Goal: Task Accomplishment & Management: Use online tool/utility

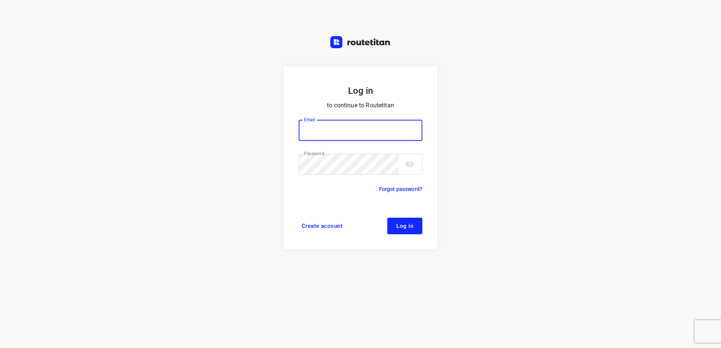
type input "[EMAIL_ADDRESS][DOMAIN_NAME]"
click at [400, 225] on span "Log in" at bounding box center [404, 226] width 17 height 6
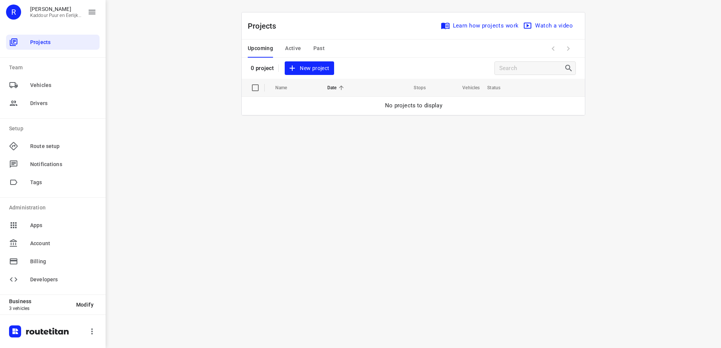
click at [316, 70] on span "New project" at bounding box center [309, 68] width 40 height 9
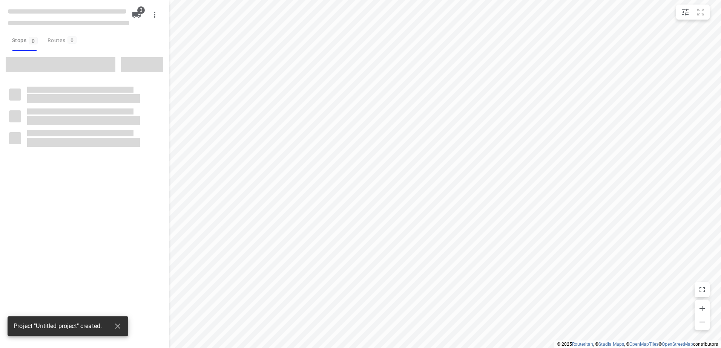
type input "distance"
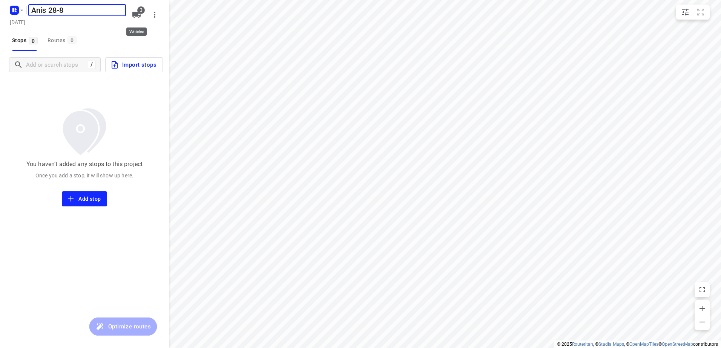
type input "Anis 28-8"
click at [138, 12] on span "3" at bounding box center [141, 10] width 8 height 8
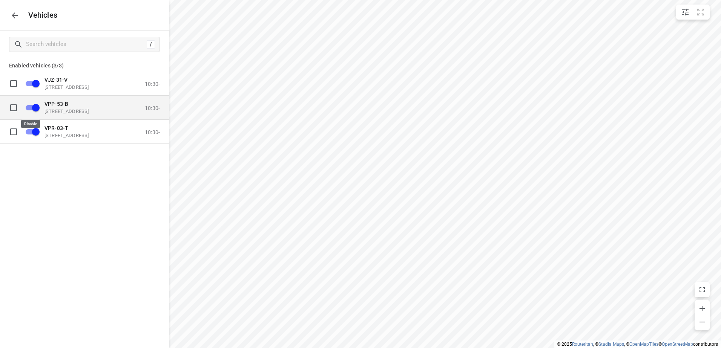
click at [36, 109] on input "grid" at bounding box center [35, 107] width 43 height 14
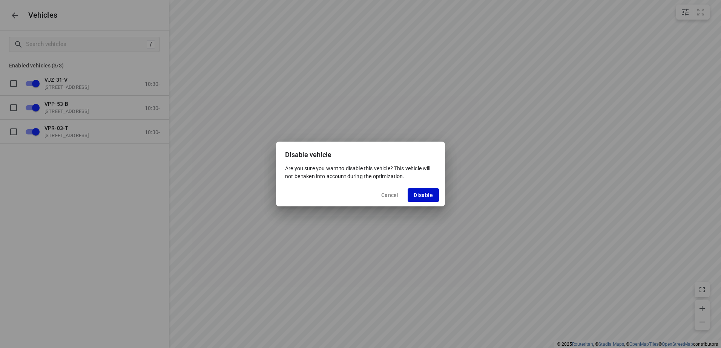
click at [421, 198] on span "Disable" at bounding box center [422, 195] width 19 height 6
checkbox input "false"
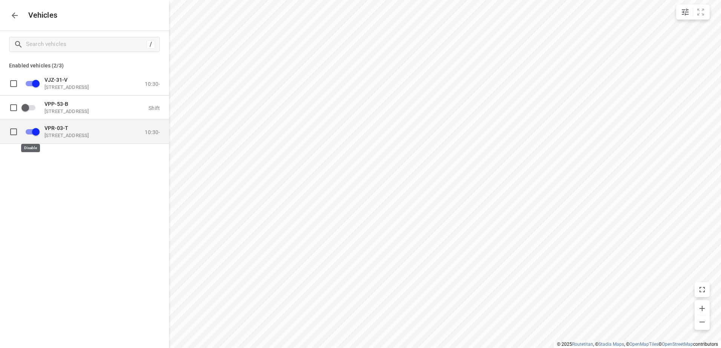
click at [35, 134] on input "grid" at bounding box center [35, 131] width 43 height 14
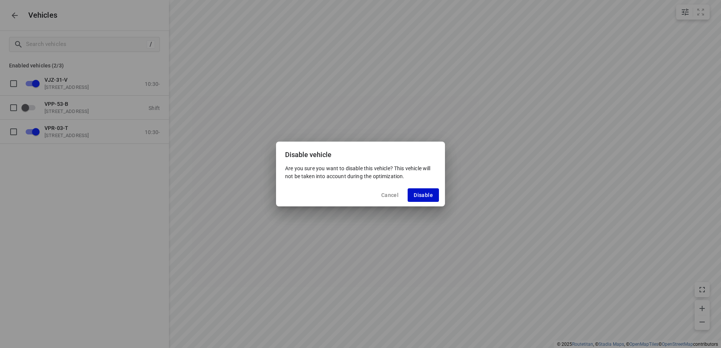
click at [423, 197] on span "Disable" at bounding box center [422, 195] width 19 height 6
checkbox input "false"
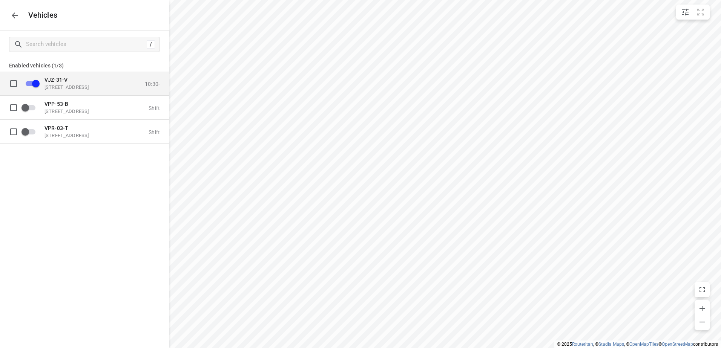
click at [79, 80] on p "VJZ-31-V" at bounding box center [81, 80] width 75 height 6
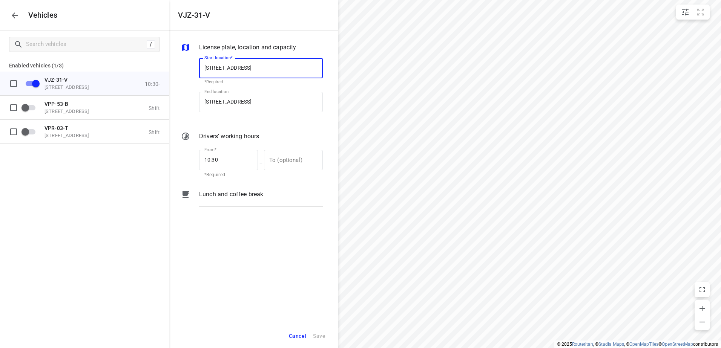
click at [218, 192] on p "Lunch and coffee break" at bounding box center [231, 194] width 64 height 9
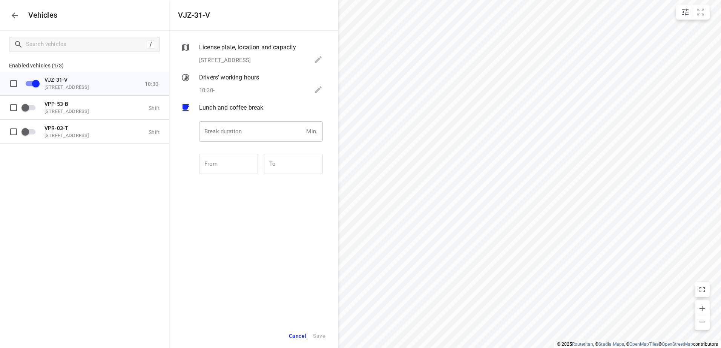
click at [217, 129] on input "number" at bounding box center [251, 131] width 104 height 20
type input "30"
click at [319, 335] on span "Save" at bounding box center [319, 336] width 12 height 9
click at [13, 13] on icon "button" at bounding box center [14, 15] width 9 height 9
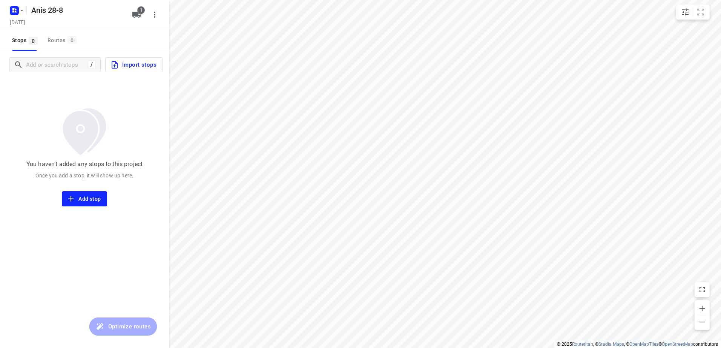
click at [133, 64] on span "Import stops" at bounding box center [133, 65] width 46 height 10
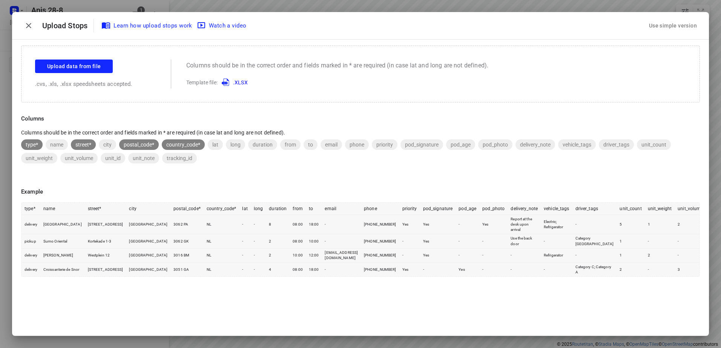
click at [683, 29] on div "Use simple version" at bounding box center [672, 26] width 51 height 12
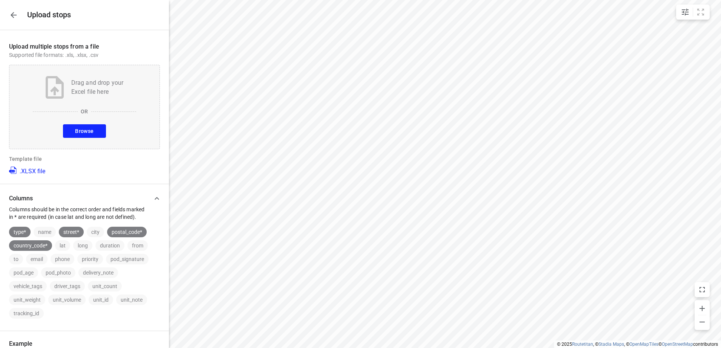
click at [96, 129] on button "Browse" at bounding box center [84, 131] width 43 height 14
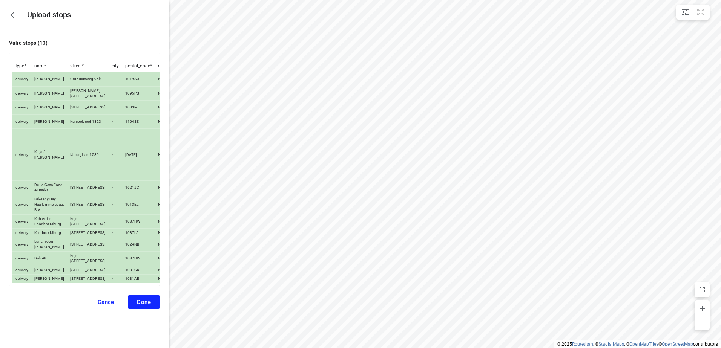
scroll to position [39, 0]
click at [138, 306] on span "Done" at bounding box center [144, 302] width 14 height 7
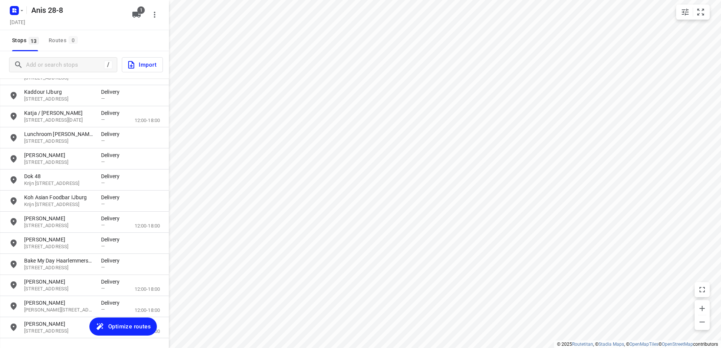
scroll to position [54, 0]
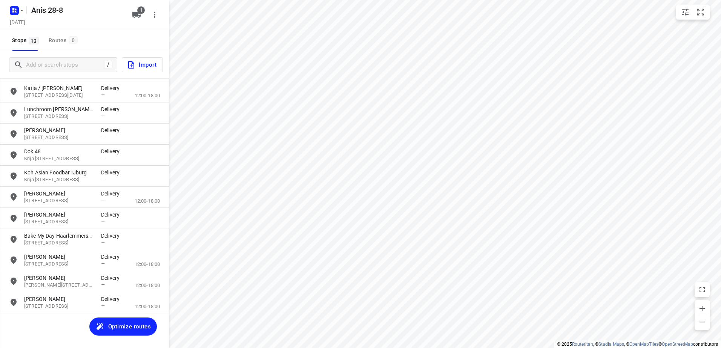
click at [136, 328] on span "Optimize routes" at bounding box center [129, 327] width 43 height 10
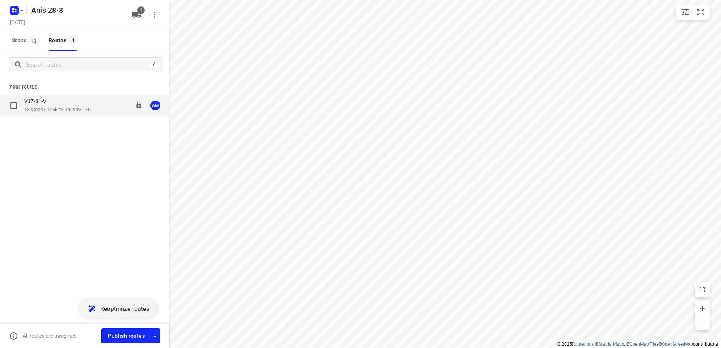
click at [45, 109] on p "13 stops • 126km • 4h29m • 13u" at bounding box center [57, 109] width 66 height 7
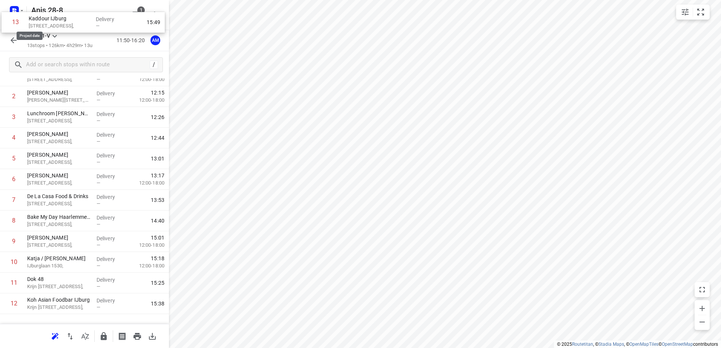
scroll to position [0, 0]
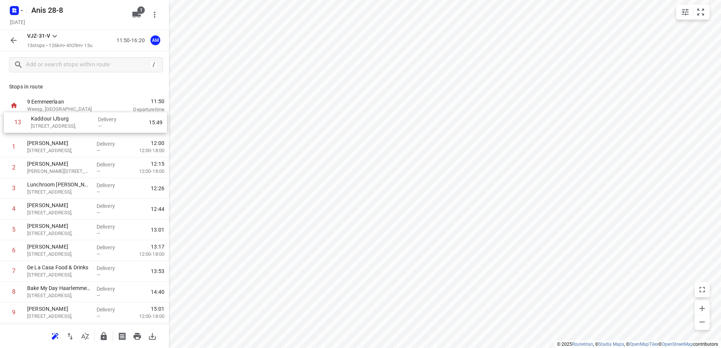
drag, startPoint x: 47, startPoint y: 295, endPoint x: 51, endPoint y: 122, distance: 172.7
click at [51, 122] on div "1 [PERSON_NAME] [STREET_ADDRESS], Delivery — 12:00 12:00-18:00 2 [PERSON_NAME] …" at bounding box center [84, 250] width 169 height 269
drag, startPoint x: 51, startPoint y: 295, endPoint x: 55, endPoint y: 126, distance: 169.3
click at [55, 126] on div "1 Kaddour IJburg Pampuslaan 22, Delivery — 12:02 2 [PERSON_NAME] [STREET_ADDRES…" at bounding box center [84, 250] width 169 height 269
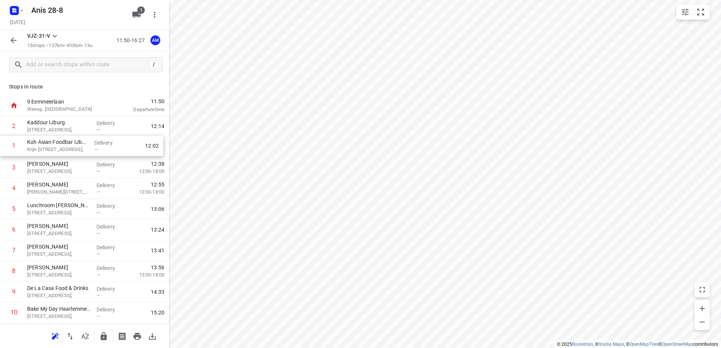
drag, startPoint x: 53, startPoint y: 124, endPoint x: 54, endPoint y: 149, distance: 24.9
click at [54, 149] on div "1 Koh Asian Foodbar IJburg Krijn [STREET_ADDRESS], Delivery — 12:02 2 Kaddour I…" at bounding box center [84, 250] width 169 height 269
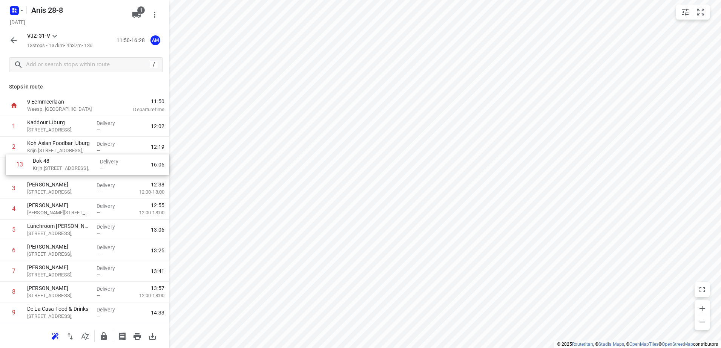
drag, startPoint x: 59, startPoint y: 294, endPoint x: 65, endPoint y: 164, distance: 130.9
click at [65, 164] on div "1 Kaddour IJburg [STREET_ADDRESS], Delivery — 12:02 2 Koh Asian Foodbar IJburg …" at bounding box center [84, 250] width 169 height 269
drag, startPoint x: 57, startPoint y: 233, endPoint x: 58, endPoint y: 187, distance: 46.0
click at [58, 187] on div "1 Kaddour IJburg [STREET_ADDRESS], Delivery — 12:02 2 Koh Asian Foodbar IJburg …" at bounding box center [84, 250] width 169 height 269
drag, startPoint x: 49, startPoint y: 252, endPoint x: 47, endPoint y: 208, distance: 44.2
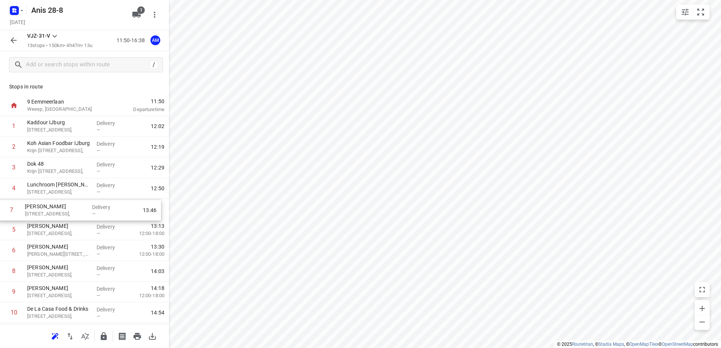
click at [47, 208] on div "1 Kaddour IJburg [STREET_ADDRESS], Delivery — 12:02 2 Koh Asian Foodbar IJburg …" at bounding box center [84, 250] width 169 height 269
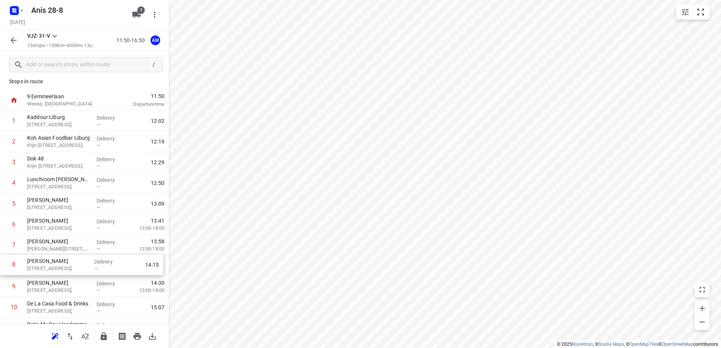
scroll to position [7, 0]
drag, startPoint x: 51, startPoint y: 273, endPoint x: 52, endPoint y: 225, distance: 47.9
click at [52, 225] on div "1 Kaddour IJburg [STREET_ADDRESS], Delivery — 12:02 2 Koh Asian Foodbar IJburg …" at bounding box center [84, 243] width 169 height 269
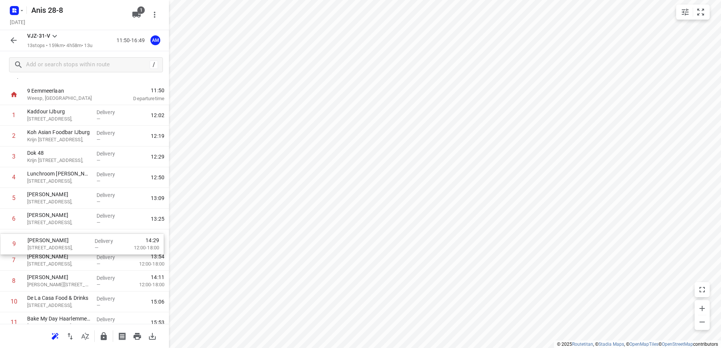
drag, startPoint x: 57, startPoint y: 288, endPoint x: 58, endPoint y: 245, distance: 42.6
click at [58, 245] on div "1 Kaddour IJburg [STREET_ADDRESS], Delivery — 12:02 2 Koh Asian Foodbar IJburg …" at bounding box center [84, 239] width 169 height 269
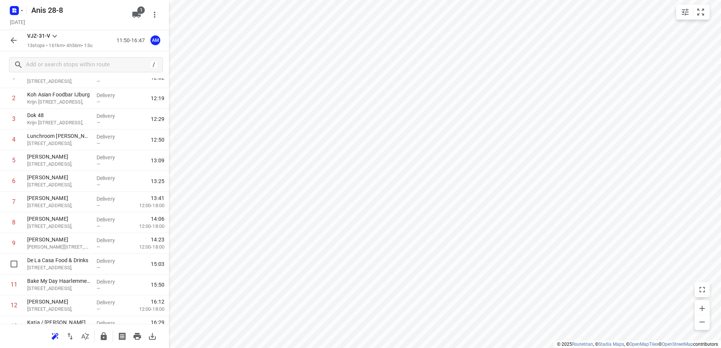
scroll to position [49, 0]
drag, startPoint x: 48, startPoint y: 266, endPoint x: 49, endPoint y: 228, distance: 38.8
click at [49, 228] on div "1 Kaddour IJburg [STREET_ADDRESS], Delivery — 12:02 2 Koh Asian Foodbar IJburg …" at bounding box center [84, 201] width 169 height 269
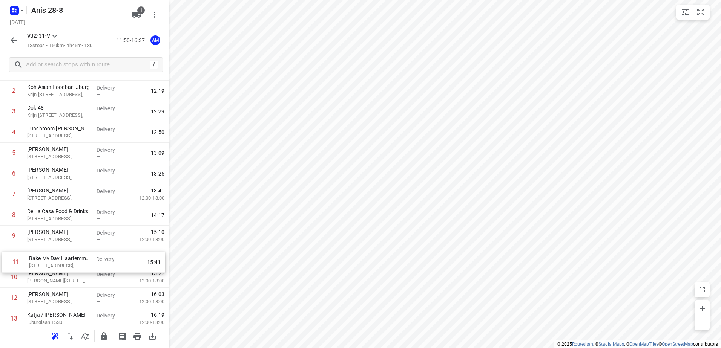
scroll to position [58, 0]
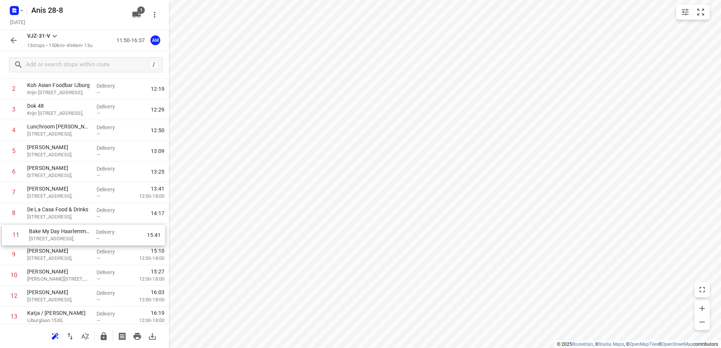
drag, startPoint x: 57, startPoint y: 291, endPoint x: 59, endPoint y: 239, distance: 52.0
click at [59, 239] on div "1 Kaddour IJburg [STREET_ADDRESS], Delivery — 12:02 2 Koh Asian Foodbar IJburg …" at bounding box center [84, 192] width 169 height 269
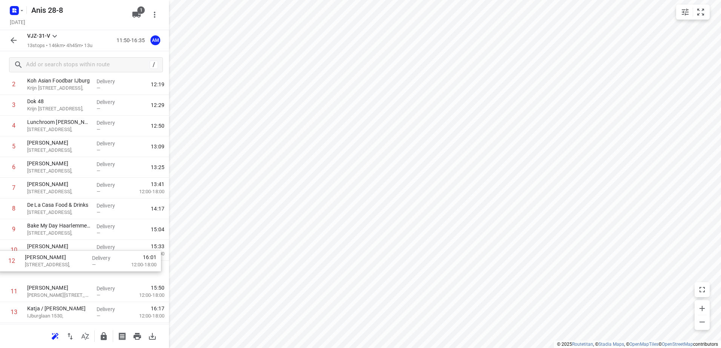
scroll to position [64, 0]
drag, startPoint x: 51, startPoint y: 300, endPoint x: 49, endPoint y: 253, distance: 47.2
click at [49, 253] on div "1 Kaddour IJburg [STREET_ADDRESS], Delivery — 12:02 2 Koh Asian Foodbar IJburg …" at bounding box center [84, 186] width 169 height 269
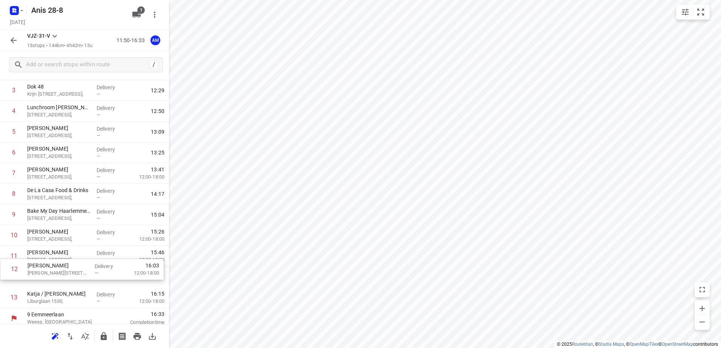
scroll to position [79, 0]
drag, startPoint x: 49, startPoint y: 293, endPoint x: 49, endPoint y: 260, distance: 33.2
click at [49, 260] on div "1 Kaddour IJburg [STREET_ADDRESS], Delivery — 12:02 2 Koh Asian Foodbar IJburg …" at bounding box center [84, 171] width 169 height 269
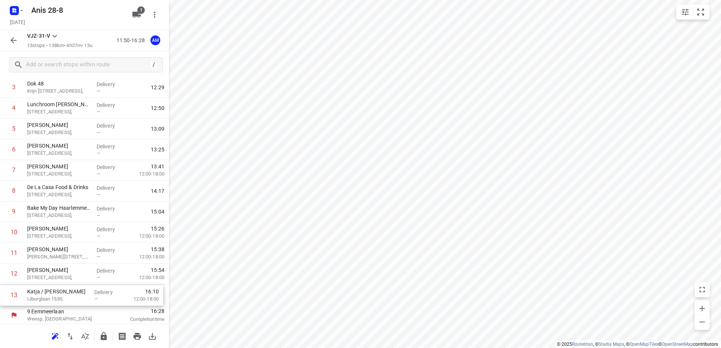
click at [49, 295] on div "1 Kaddour IJburg [STREET_ADDRESS], Delivery — 12:02 2 Koh Asian Foodbar IJburg …" at bounding box center [84, 170] width 169 height 269
drag, startPoint x: 49, startPoint y: 283, endPoint x: 49, endPoint y: 277, distance: 6.8
click at [49, 277] on div "1 Kaddour IJburg [STREET_ADDRESS], Delivery — 12:02 2 Koh Asian Foodbar IJburg …" at bounding box center [84, 169] width 169 height 269
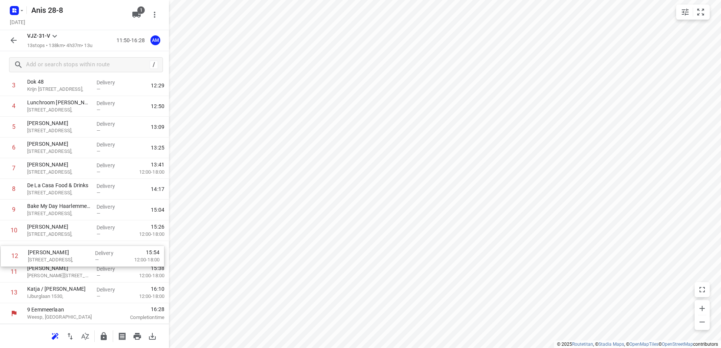
drag, startPoint x: 53, startPoint y: 273, endPoint x: 54, endPoint y: 253, distance: 20.0
click at [54, 253] on div "1 Kaddour IJburg [STREET_ADDRESS], Delivery — 12:02 2 Koh Asian Foodbar IJburg …" at bounding box center [84, 168] width 169 height 269
drag, startPoint x: 51, startPoint y: 274, endPoint x: 50, endPoint y: 252, distance: 22.3
click at [50, 252] on div "1 Kaddour IJburg [STREET_ADDRESS], Delivery — 12:02 2 Koh Asian Foodbar IJburg …" at bounding box center [84, 168] width 169 height 269
drag, startPoint x: 46, startPoint y: 295, endPoint x: 43, endPoint y: 274, distance: 21.7
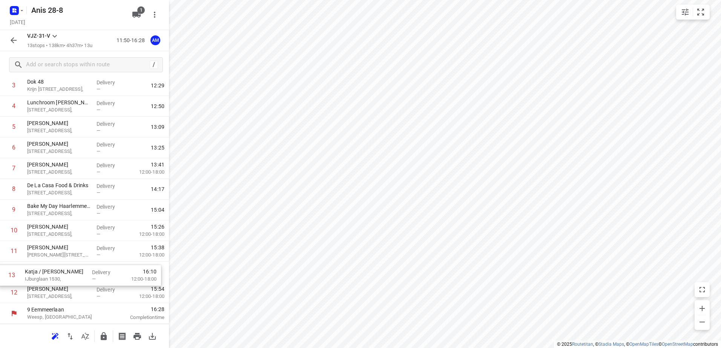
click at [43, 274] on div "1 Kaddour IJburg [STREET_ADDRESS], Delivery — 12:02 2 Koh Asian Foodbar IJburg …" at bounding box center [84, 168] width 169 height 269
click at [11, 38] on icon "button" at bounding box center [13, 40] width 9 height 9
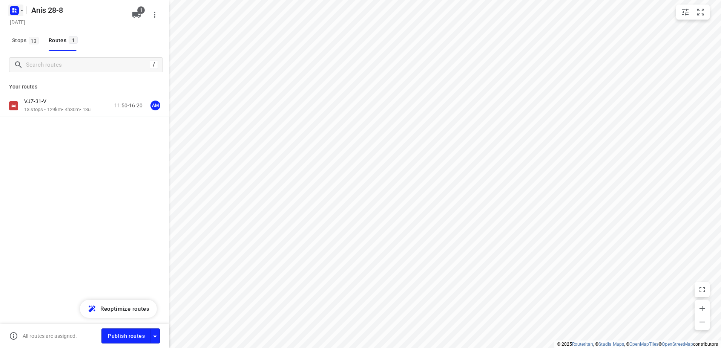
click at [22, 10] on icon "button" at bounding box center [22, 11] width 6 height 6
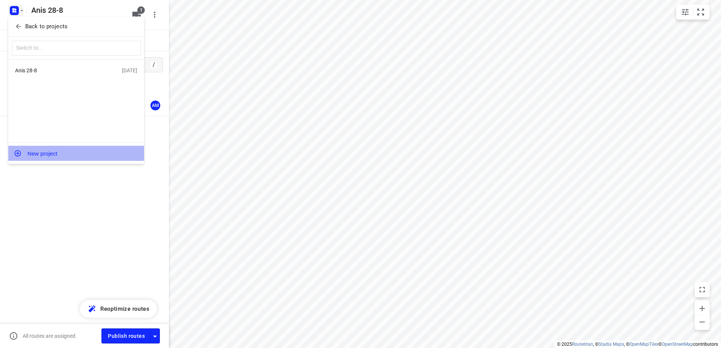
click at [48, 154] on button "New project" at bounding box center [76, 153] width 136 height 15
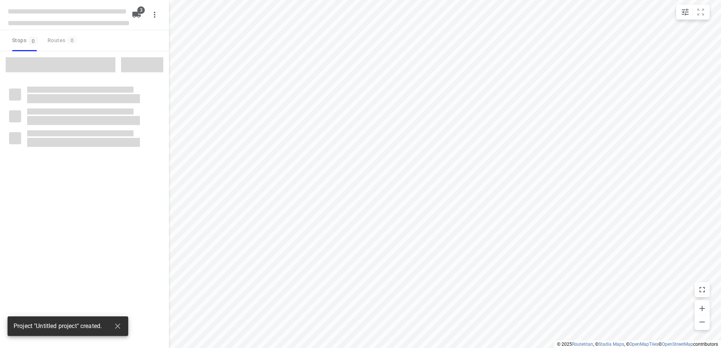
type input "distance"
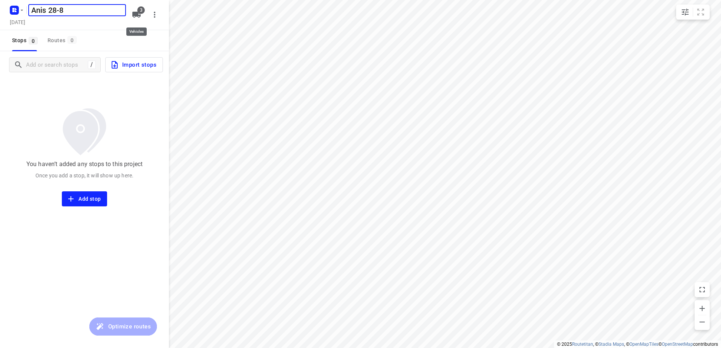
type input "Anis 28-8"
click at [136, 9] on button "3" at bounding box center [136, 14] width 15 height 15
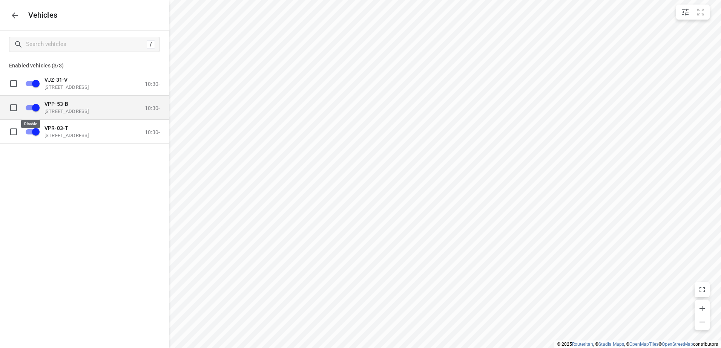
click at [35, 107] on input "grid" at bounding box center [35, 107] width 43 height 14
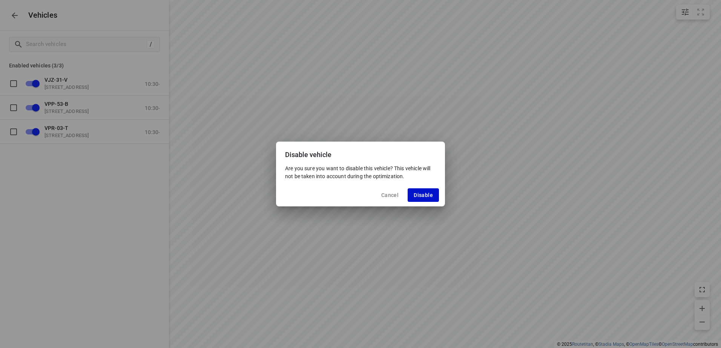
click at [432, 196] on span "Disable" at bounding box center [422, 195] width 19 height 6
checkbox input "false"
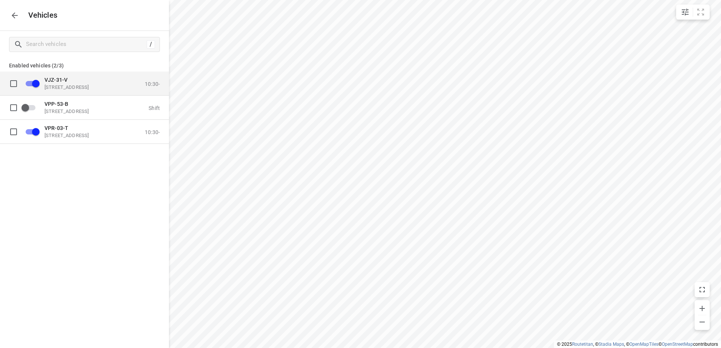
click at [30, 80] on input "grid" at bounding box center [35, 83] width 43 height 14
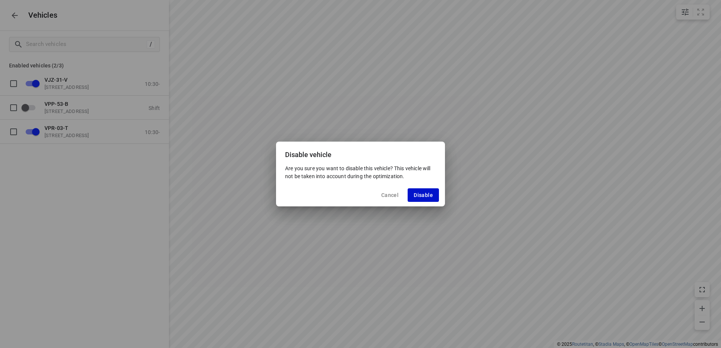
click at [422, 194] on span "Disable" at bounding box center [422, 195] width 19 height 6
checkbox input "false"
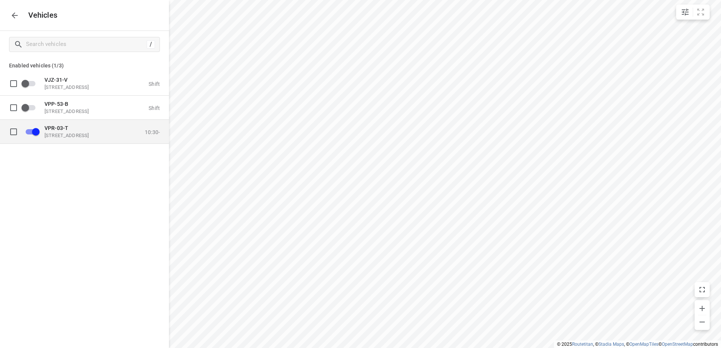
click at [72, 134] on p "[STREET_ADDRESS]" at bounding box center [81, 135] width 75 height 6
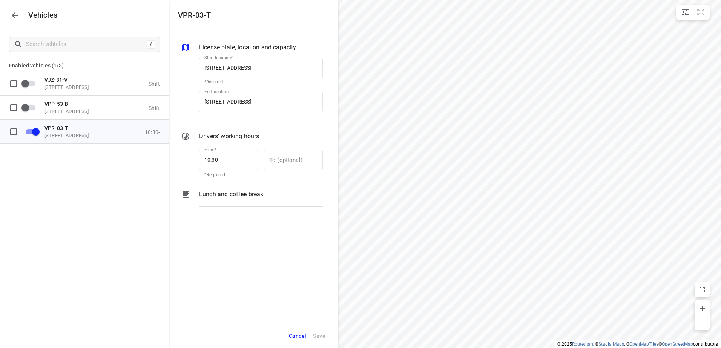
click at [240, 193] on p "Lunch and coffee break" at bounding box center [231, 194] width 64 height 9
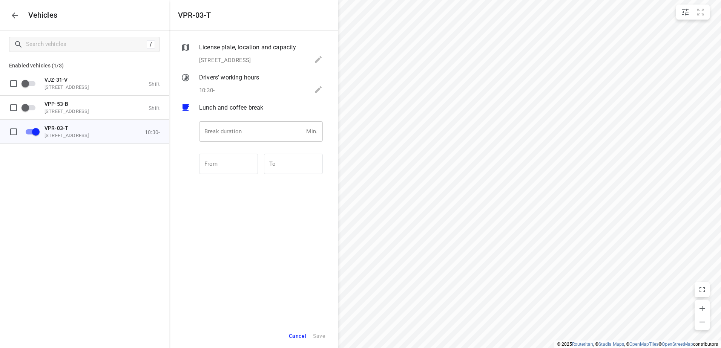
click at [245, 129] on input "number" at bounding box center [251, 131] width 104 height 20
type input "30"
click at [320, 334] on span "Save" at bounding box center [319, 336] width 12 height 9
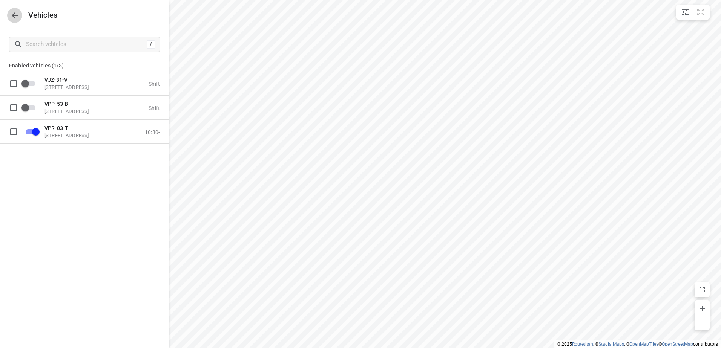
click at [11, 17] on icon "button" at bounding box center [14, 15] width 9 height 9
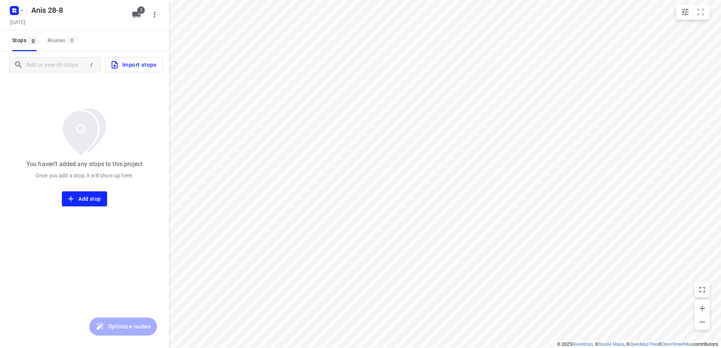
click at [138, 64] on span "Import stops" at bounding box center [133, 65] width 46 height 10
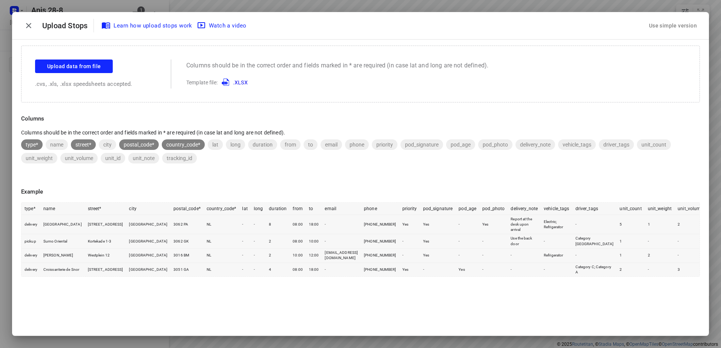
click at [674, 29] on div "Use simple version" at bounding box center [672, 26] width 51 height 12
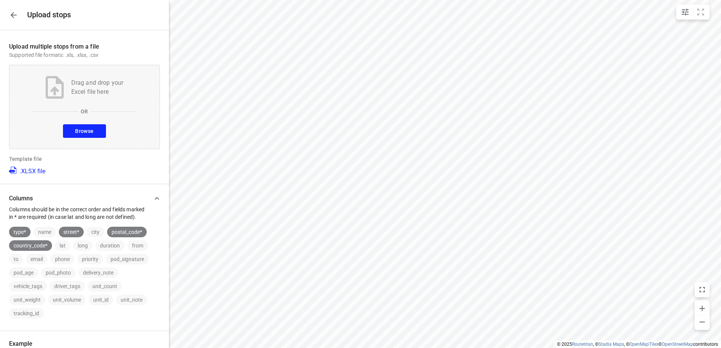
click at [86, 130] on span "Browse" at bounding box center [84, 131] width 18 height 9
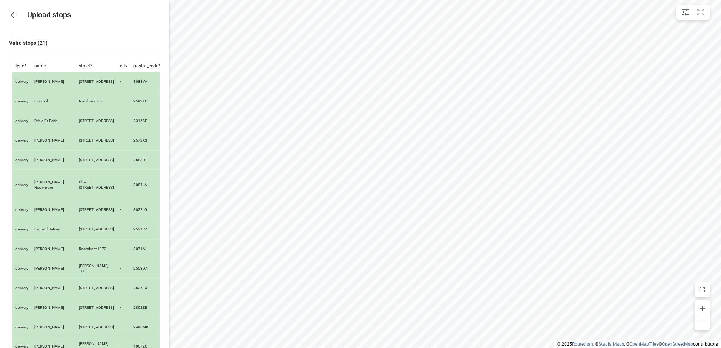
scroll to position [190, 0]
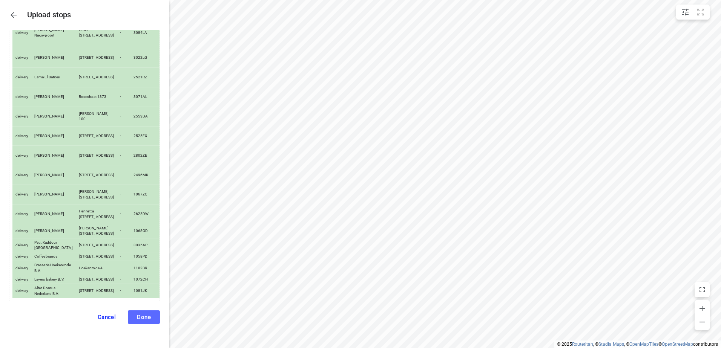
click at [140, 317] on span "Done" at bounding box center [144, 317] width 14 height 7
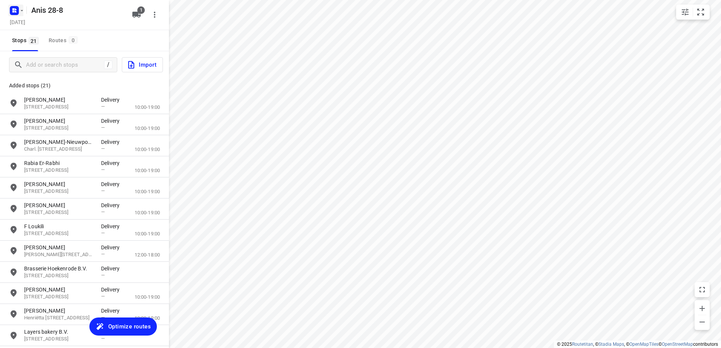
click at [22, 12] on icon "button" at bounding box center [22, 11] width 6 height 6
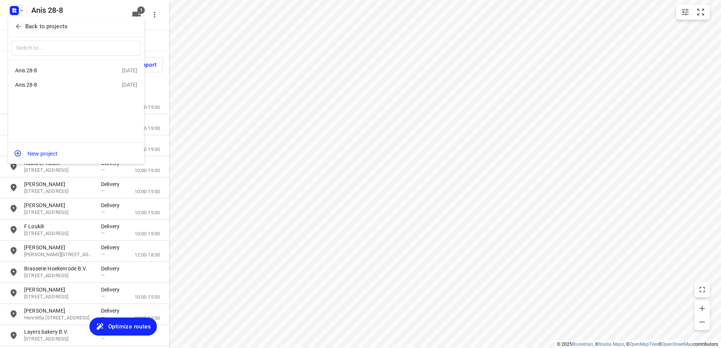
click at [56, 8] on div at bounding box center [360, 174] width 721 height 348
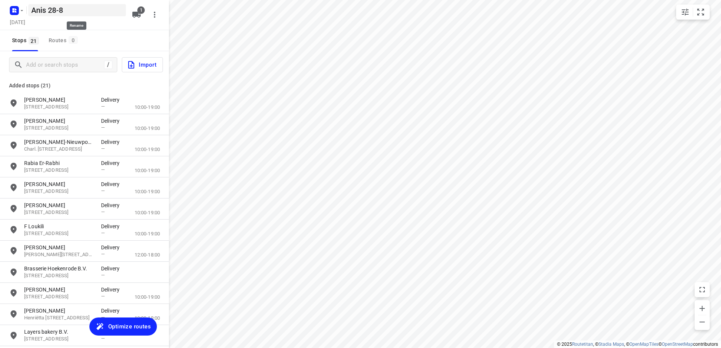
click at [49, 9] on h5 "Anis 28-8" at bounding box center [77, 10] width 98 height 12
drag, startPoint x: 47, startPoint y: 11, endPoint x: 11, endPoint y: 6, distance: 36.4
click at [18, 7] on div "Anis 28-8 ​" at bounding box center [67, 10] width 121 height 14
type input "[PERSON_NAME] 28-8"
click at [139, 14] on icon "button" at bounding box center [136, 14] width 9 height 9
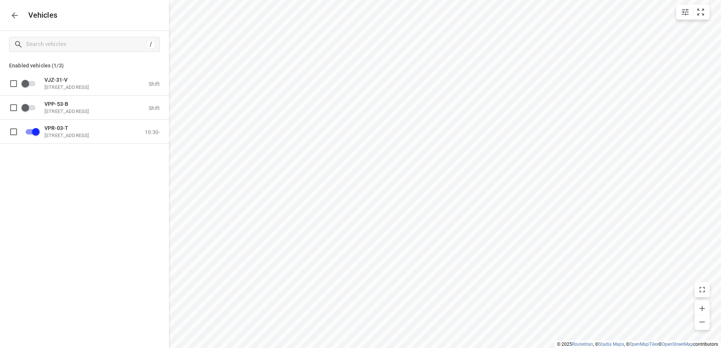
click at [14, 17] on icon "button" at bounding box center [15, 15] width 6 height 6
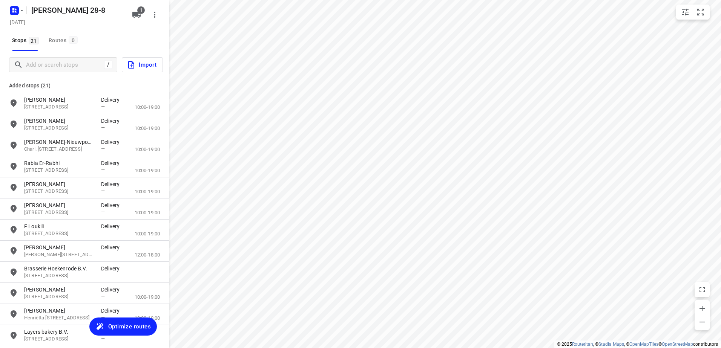
click at [131, 324] on span "Optimize routes" at bounding box center [129, 327] width 43 height 10
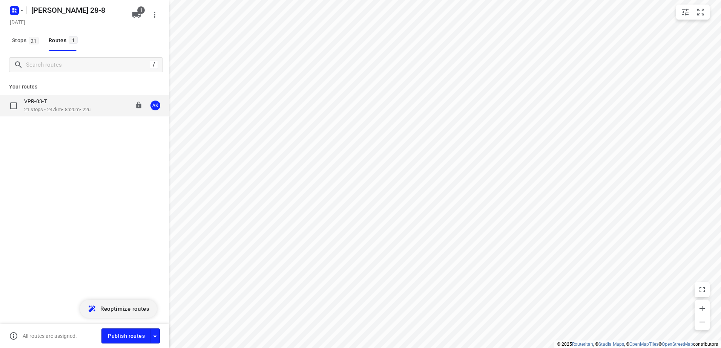
click at [69, 110] on p "21 stops • 247km • 8h20m • 22u" at bounding box center [57, 109] width 66 height 7
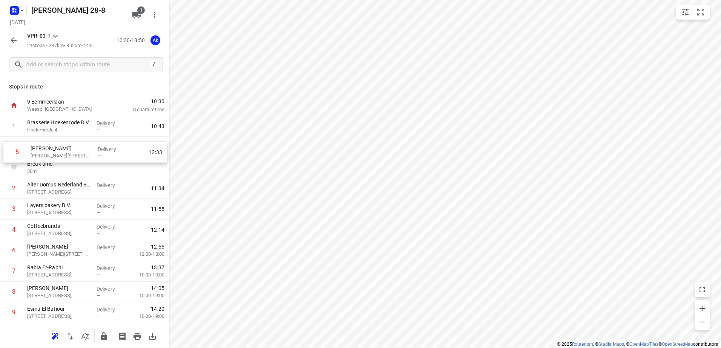
drag, startPoint x: 61, startPoint y: 236, endPoint x: 65, endPoint y: 156, distance: 80.0
click at [65, 156] on div "1 Brasserie Hoekenrode B.V. Hoekenrode 4, Delivery — 10:43 Break time 30 m 2 Al…" at bounding box center [84, 344] width 169 height 456
drag, startPoint x: 63, startPoint y: 191, endPoint x: 66, endPoint y: 153, distance: 37.8
click at [66, 153] on div "1 Brasserie Hoekenrode B.V. Hoekenrode 4, Delivery — 10:43 2 Kaddour Osdorp [ST…" at bounding box center [84, 344] width 169 height 456
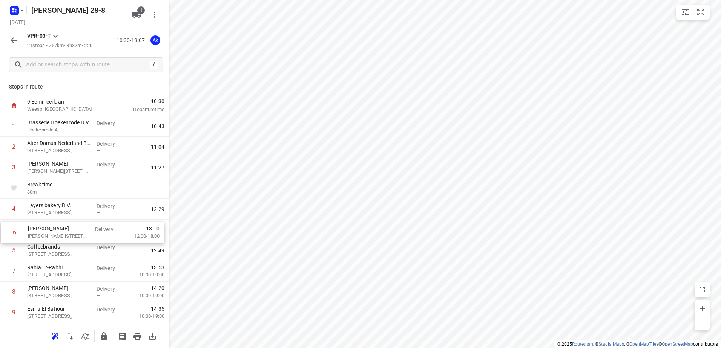
drag, startPoint x: 56, startPoint y: 253, endPoint x: 57, endPoint y: 233, distance: 20.0
click at [57, 233] on div "1 Brasserie Hoekenrode B.V. Hoekenrode 4, Delivery — 10:43 2 Alter Domus Nederl…" at bounding box center [84, 344] width 169 height 456
drag, startPoint x: 58, startPoint y: 233, endPoint x: 58, endPoint y: 218, distance: 14.3
click at [58, 218] on div "1 Brasserie Hoekenrode B.V. Hoekenrode 4, Delivery — 10:43 2 Alter Domus Nederl…" at bounding box center [84, 344] width 169 height 456
drag, startPoint x: 52, startPoint y: 233, endPoint x: 51, endPoint y: 247, distance: 14.8
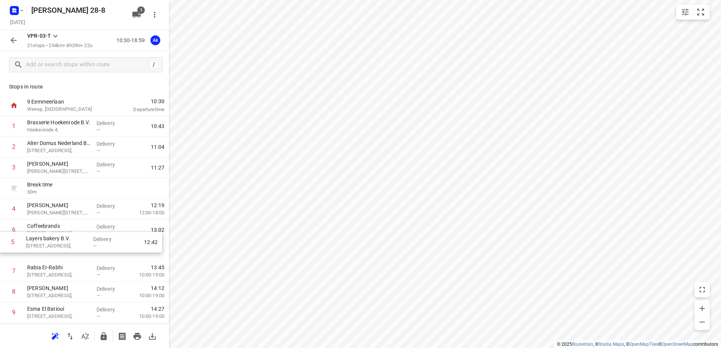
click at [51, 247] on div "1 Brasserie Hoekenrode B.V. Hoekenrode 4, Delivery — 10:43 2 Alter Domus Nederl…" at bounding box center [84, 344] width 169 height 456
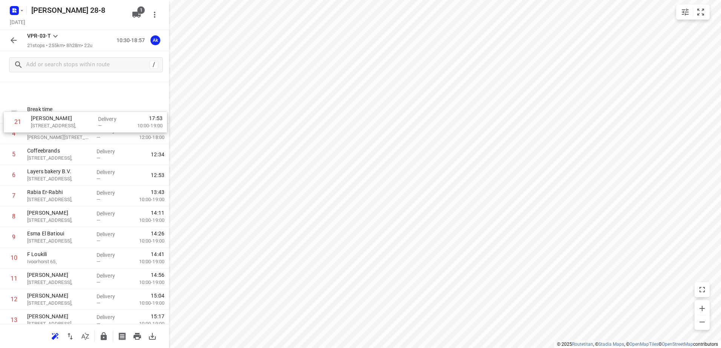
scroll to position [66, 0]
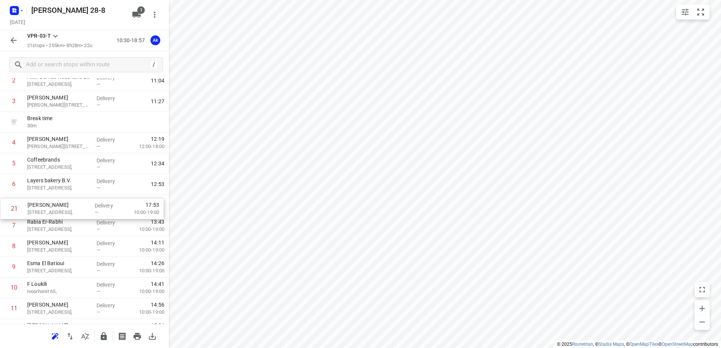
drag, startPoint x: 49, startPoint y: 296, endPoint x: 48, endPoint y: 201, distance: 94.6
click at [48, 201] on div "1 Brasserie Hoekenrode B.V. Hoekenrode 4, Delivery — 10:43 2 Alter Domus Nederl…" at bounding box center [84, 278] width 169 height 456
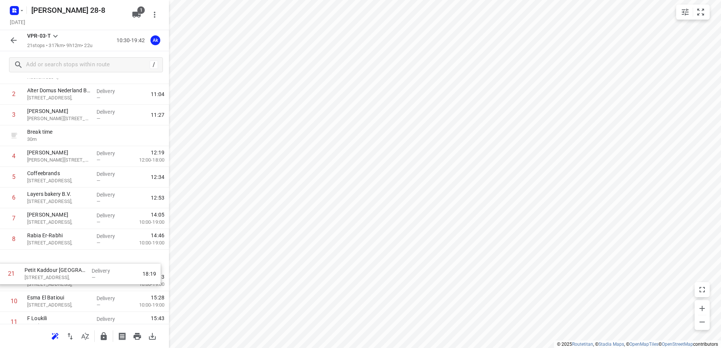
scroll to position [56, 0]
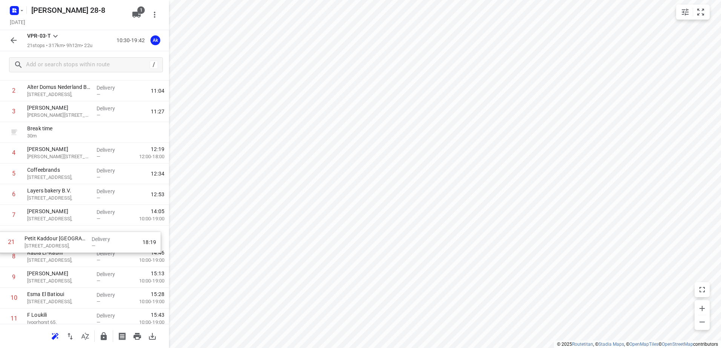
drag, startPoint x: 63, startPoint y: 295, endPoint x: 60, endPoint y: 241, distance: 54.0
click at [60, 241] on div "1 Brasserie Hoekenrode B.V. Hoekenrode 4, Delivery — 10:43 2 Alter Domus Nederl…" at bounding box center [84, 288] width 169 height 456
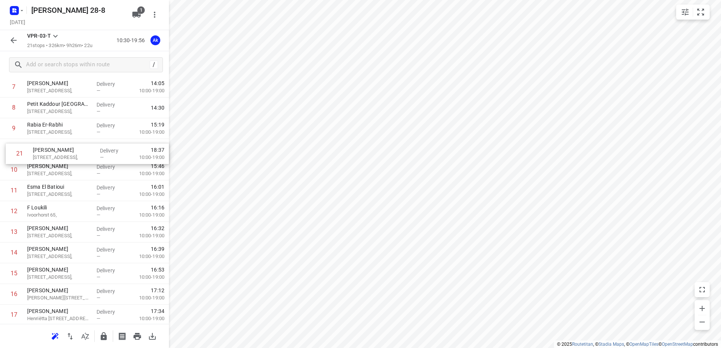
scroll to position [183, 0]
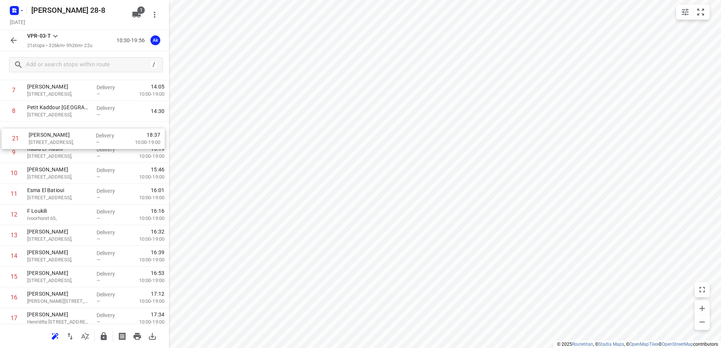
drag, startPoint x: 54, startPoint y: 315, endPoint x: 56, endPoint y: 132, distance: 182.8
click at [56, 132] on div "1 Brasserie Hoekenrode B.V. Hoekenrode 4, Delivery — 10:43 2 Alter Domus Nederl…" at bounding box center [84, 163] width 169 height 456
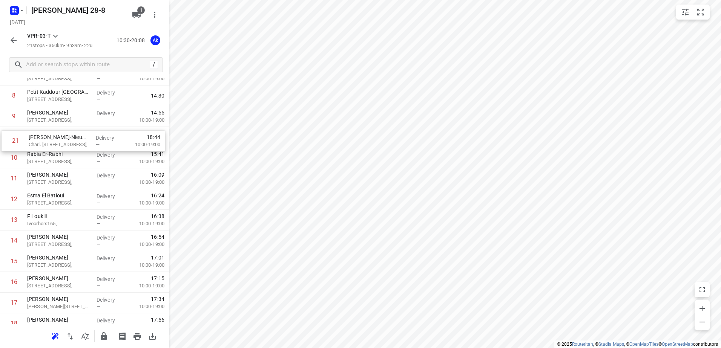
scroll to position [196, 0]
drag, startPoint x: 58, startPoint y: 308, endPoint x: 59, endPoint y: 139, distance: 168.5
click at [59, 139] on div "1 Brasserie Hoekenrode B.V. Hoekenrode 4, Delivery — 10:43 2 Alter Domus Nederl…" at bounding box center [84, 148] width 169 height 456
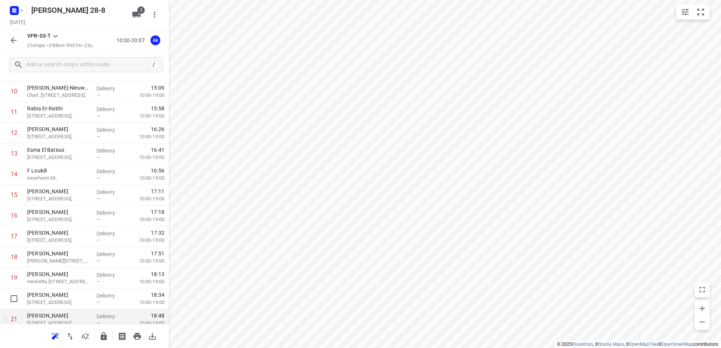
scroll to position [269, 0]
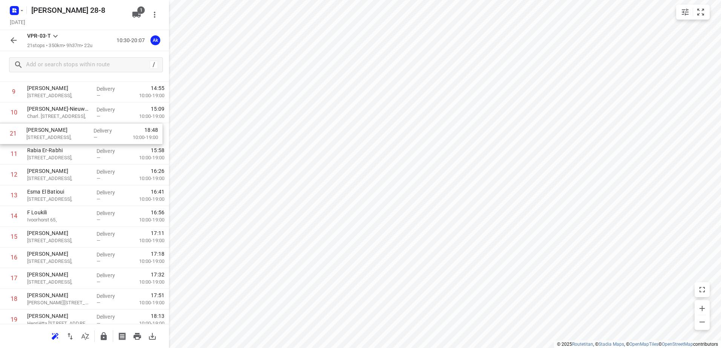
drag, startPoint x: 49, startPoint y: 297, endPoint x: 48, endPoint y: 136, distance: 160.9
click at [48, 136] on div "1 Brasserie Hoekenrode B.V. Hoekenrode 4, Delivery — 10:43 2 Alter Domus Nederl…" at bounding box center [84, 123] width 169 height 456
drag, startPoint x: 48, startPoint y: 293, endPoint x: 47, endPoint y: 134, distance: 159.4
click at [47, 134] on div "1 Brasserie Hoekenrode B.V. Hoekenrode 4, Delivery — 10:43 2 Alter Domus Nederl…" at bounding box center [84, 104] width 169 height 456
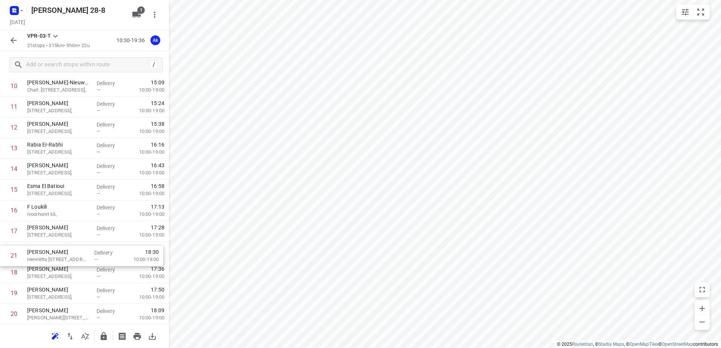
scroll to position [248, 0]
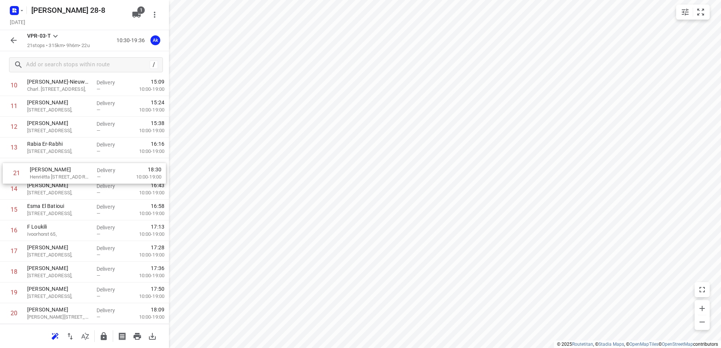
drag, startPoint x: 47, startPoint y: 321, endPoint x: 49, endPoint y: 169, distance: 151.5
click at [49, 169] on div "1 Brasserie Hoekenrode B.V. Hoekenrode 4, Delivery — 10:43 2 Alter Domus Nederl…" at bounding box center [84, 96] width 169 height 456
drag, startPoint x: 45, startPoint y: 170, endPoint x: 46, endPoint y: 152, distance: 18.5
click at [46, 152] on div "1 Brasserie Hoekenrode B.V. Hoekenrode 4, Delivery — 10:43 2 Alter Domus Nederl…" at bounding box center [84, 96] width 169 height 456
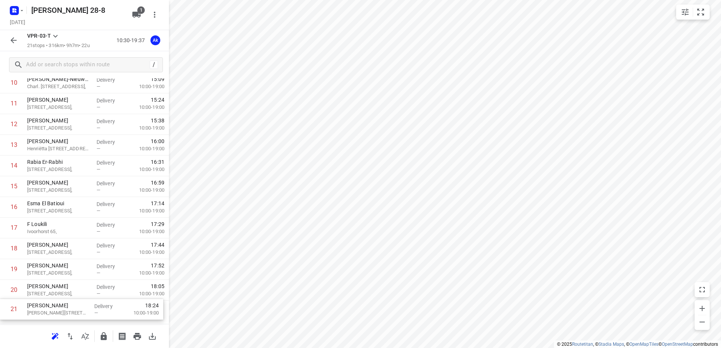
scroll to position [253, 0]
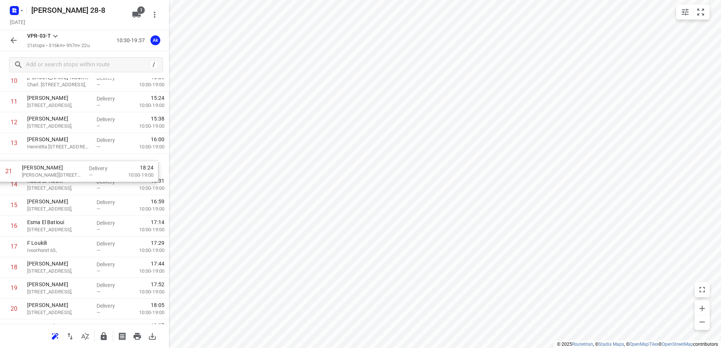
drag, startPoint x: 46, startPoint y: 312, endPoint x: 41, endPoint y: 168, distance: 144.1
click at [41, 168] on div "1 Brasserie Hoekenrode B.V. Hoekenrode 4, Delivery — 10:43 2 Alter Domus Nederl…" at bounding box center [84, 92] width 169 height 456
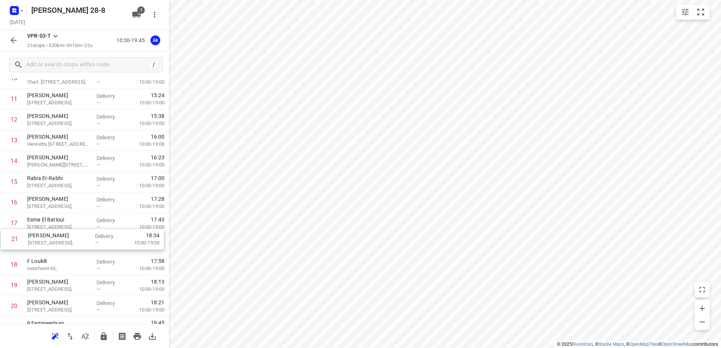
scroll to position [257, 0]
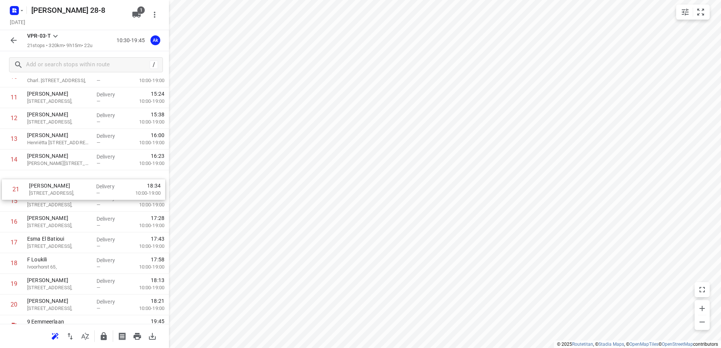
drag, startPoint x: 52, startPoint y: 310, endPoint x: 55, endPoint y: 184, distance: 125.5
click at [55, 184] on div "1 Brasserie Hoekenrode B.V. Hoekenrode 4, Delivery — 10:43 2 Alter Domus Nederl…" at bounding box center [84, 87] width 169 height 456
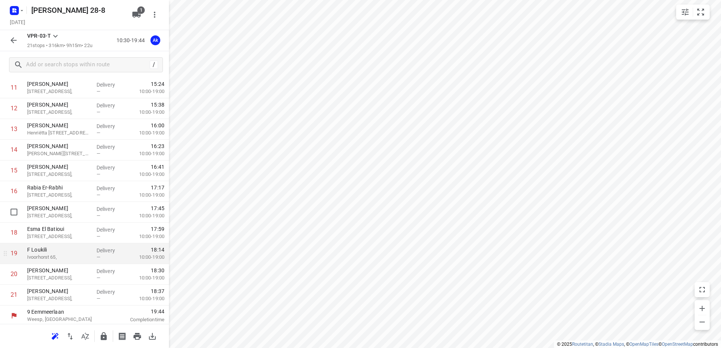
scroll to position [269, 0]
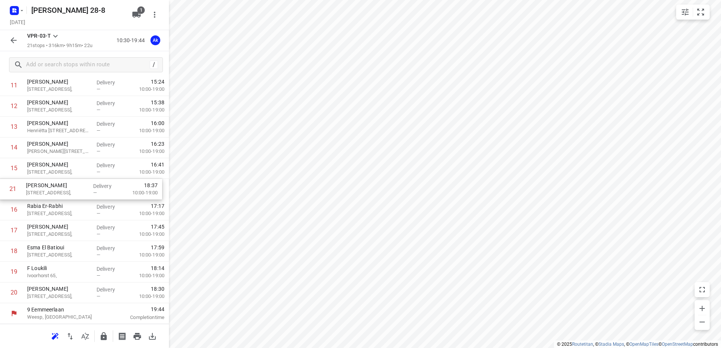
drag, startPoint x: 45, startPoint y: 292, endPoint x: 44, endPoint y: 187, distance: 105.9
click at [44, 187] on div "1 Brasserie Hoekenrode B.V. Hoekenrode 4, Delivery — 10:43 2 Alter Domus Nederl…" at bounding box center [84, 75] width 169 height 456
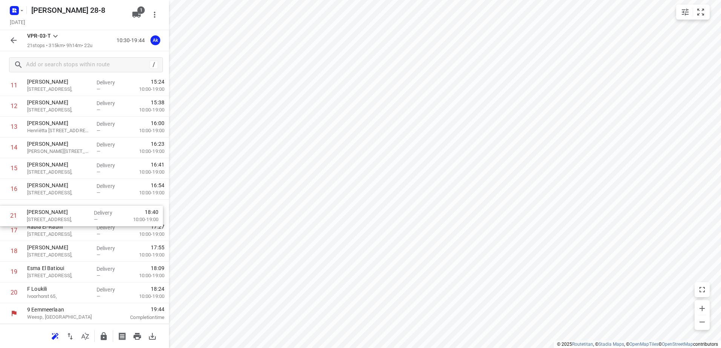
drag, startPoint x: 55, startPoint y: 297, endPoint x: 54, endPoint y: 217, distance: 79.9
click at [54, 217] on div "1 Brasserie Hoekenrode B.V. Hoekenrode 4, Delivery — 10:43 2 Alter Domus Nederl…" at bounding box center [84, 75] width 169 height 456
drag, startPoint x: 49, startPoint y: 276, endPoint x: 49, endPoint y: 235, distance: 41.5
click at [49, 235] on div "1 Brasserie Hoekenrode B.V. Hoekenrode 4, Delivery — 10:43 2 Alter Domus Nederl…" at bounding box center [84, 75] width 169 height 456
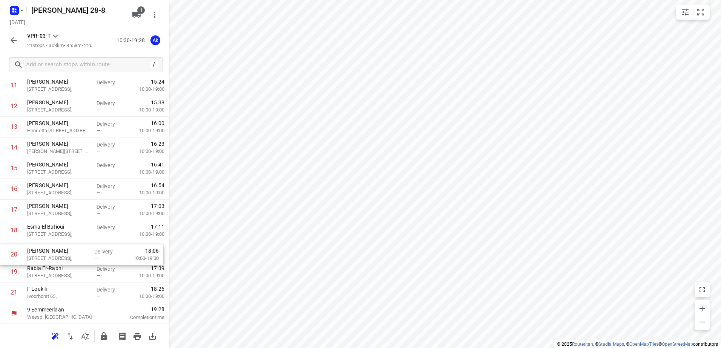
drag, startPoint x: 66, startPoint y: 277, endPoint x: 67, endPoint y: 254, distance: 22.6
click at [67, 254] on div "1 Brasserie Hoekenrode B.V. Hoekenrode 4, Delivery — 10:43 2 Alter Domus Nederl…" at bounding box center [84, 75] width 169 height 456
drag, startPoint x: 41, startPoint y: 294, endPoint x: 41, endPoint y: 277, distance: 17.0
click at [41, 277] on div "1 Brasserie Hoekenrode B.V. Hoekenrode 4, Delivery — 10:43 2 Alter Domus Nederl…" at bounding box center [84, 75] width 169 height 456
click at [12, 37] on icon "button" at bounding box center [13, 40] width 9 height 9
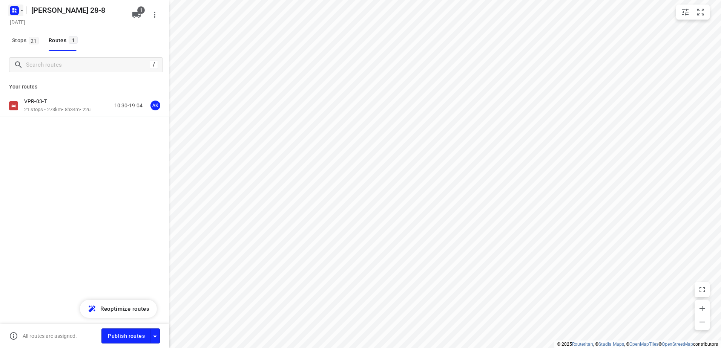
click at [22, 10] on icon "button" at bounding box center [22, 11] width 6 height 6
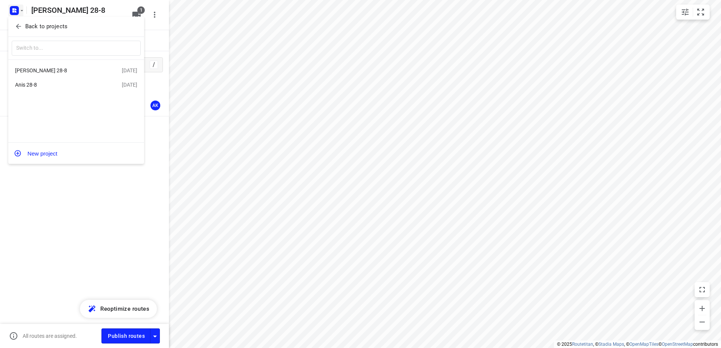
click at [32, 84] on div "Anis 28-8" at bounding box center [58, 85] width 87 height 6
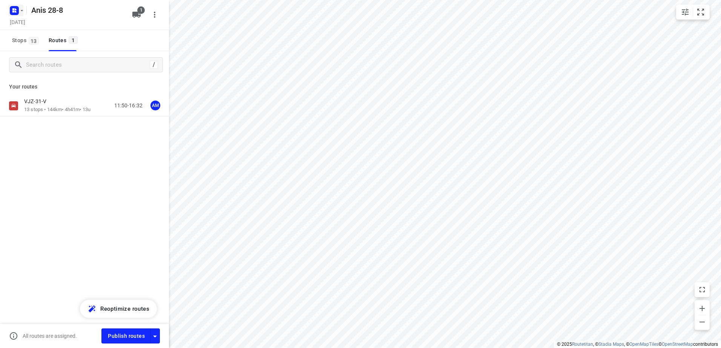
click at [21, 12] on icon "button" at bounding box center [22, 11] width 6 height 6
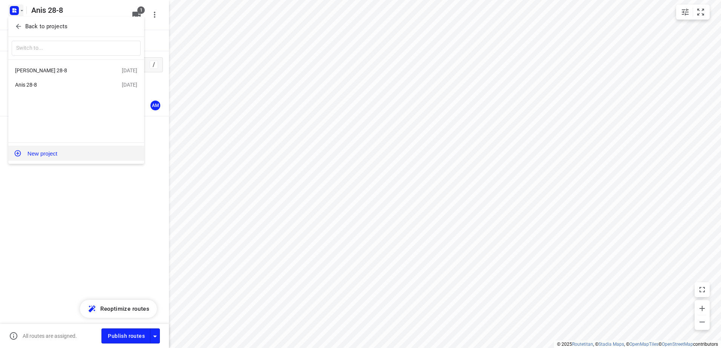
click at [39, 152] on button "New project" at bounding box center [76, 153] width 136 height 15
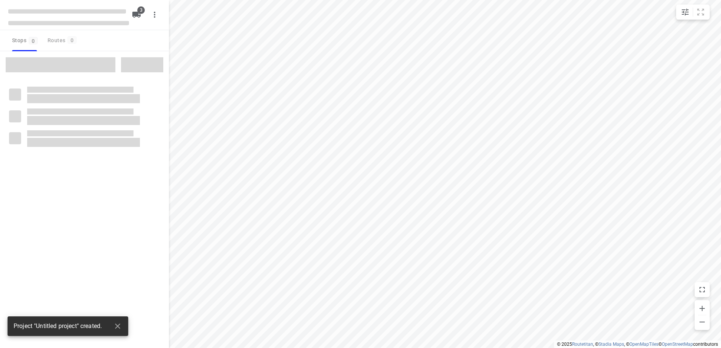
type input "distance"
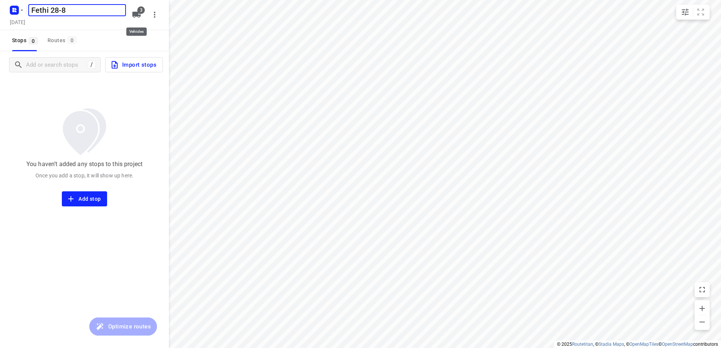
type input "Fethi 28-8"
click at [138, 13] on icon "button" at bounding box center [136, 15] width 8 height 6
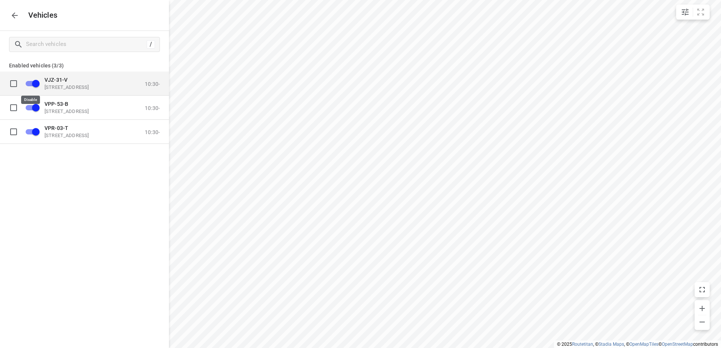
click at [37, 84] on input "grid" at bounding box center [35, 83] width 43 height 14
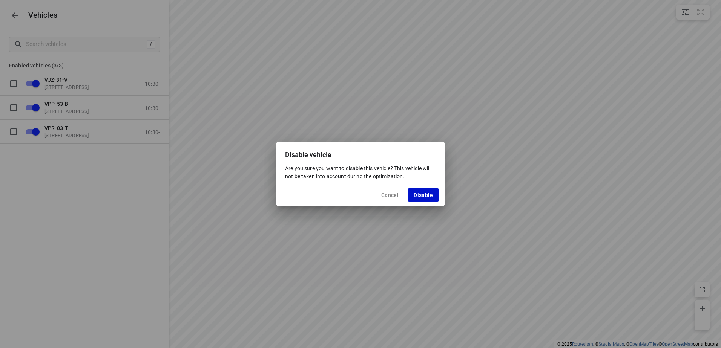
click at [422, 194] on span "Disable" at bounding box center [422, 195] width 19 height 6
checkbox input "false"
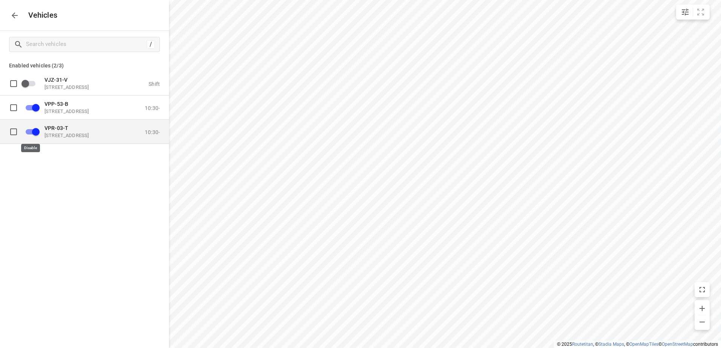
click at [35, 133] on input "grid" at bounding box center [35, 131] width 43 height 14
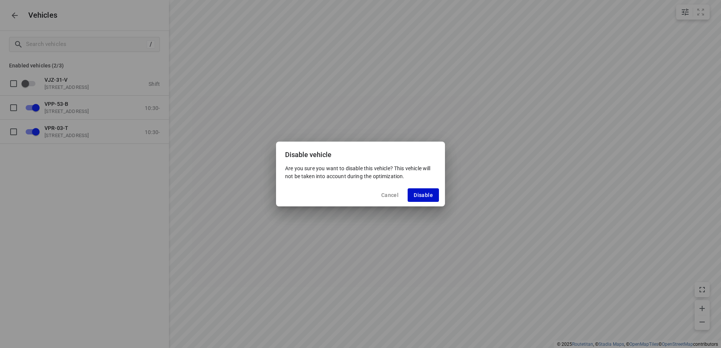
click at [418, 194] on span "Disable" at bounding box center [422, 195] width 19 height 6
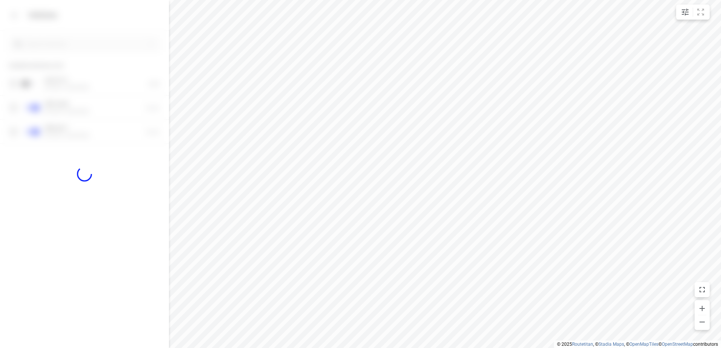
checkbox input "false"
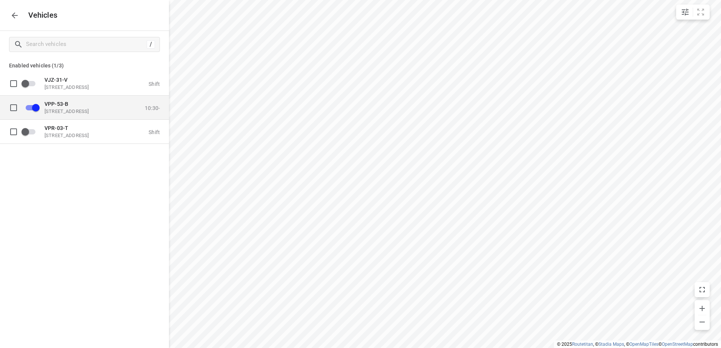
click at [80, 106] on p "VPP-53-B" at bounding box center [81, 104] width 75 height 6
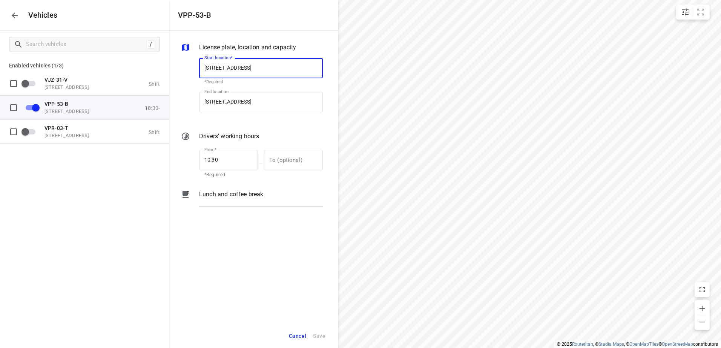
click at [219, 193] on p "Lunch and coffee break" at bounding box center [231, 194] width 64 height 9
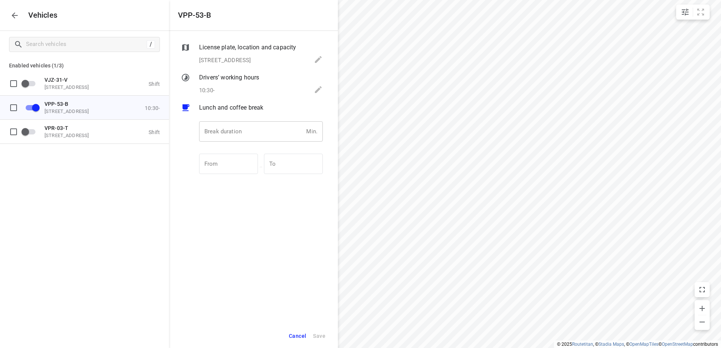
click at [239, 135] on input "number" at bounding box center [251, 131] width 104 height 20
type input "30"
click at [316, 338] on span "Save" at bounding box center [319, 336] width 12 height 9
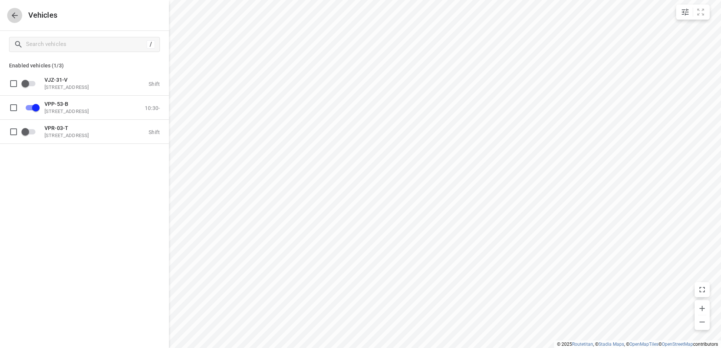
click at [14, 15] on icon "button" at bounding box center [15, 15] width 6 height 6
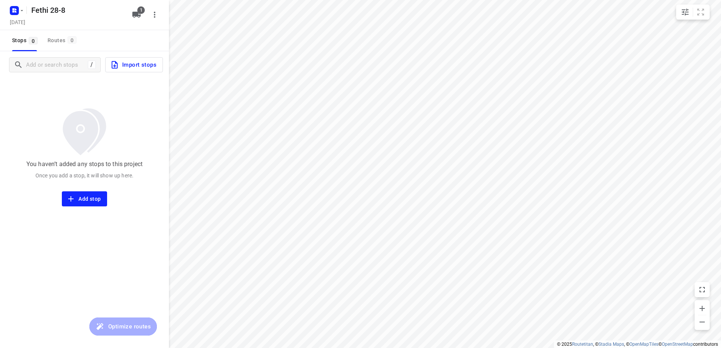
click at [136, 64] on span "Import stops" at bounding box center [133, 65] width 46 height 10
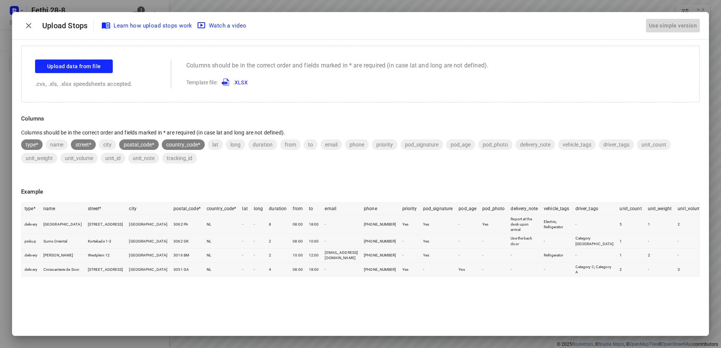
click at [676, 24] on div "Use simple version" at bounding box center [672, 26] width 51 height 12
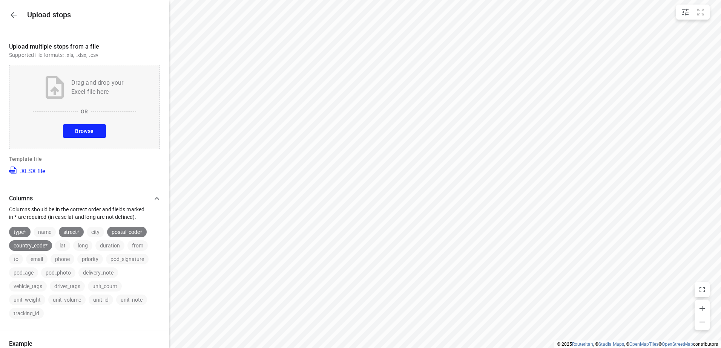
click at [92, 130] on button "Browse" at bounding box center [84, 131] width 43 height 14
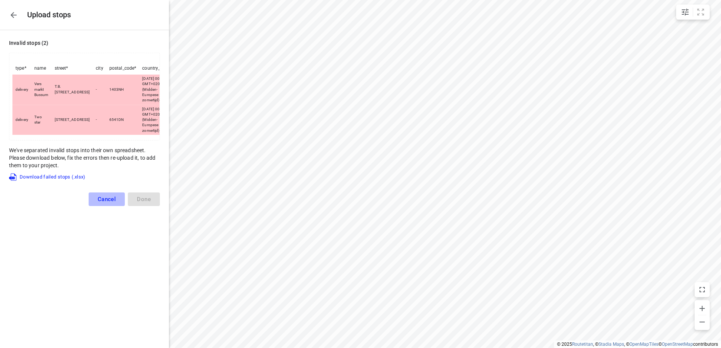
click at [104, 203] on span "Cancel" at bounding box center [107, 199] width 18 height 7
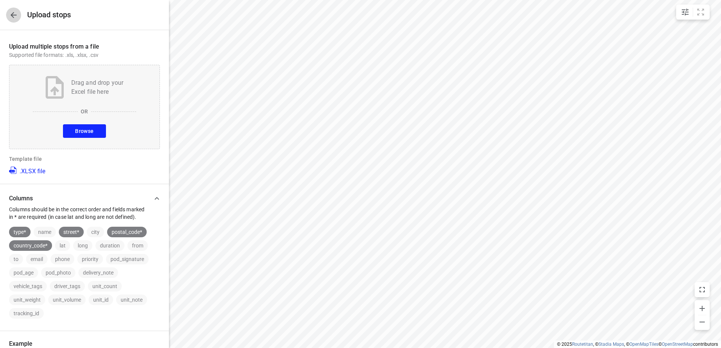
click at [16, 13] on icon "button" at bounding box center [13, 15] width 9 height 9
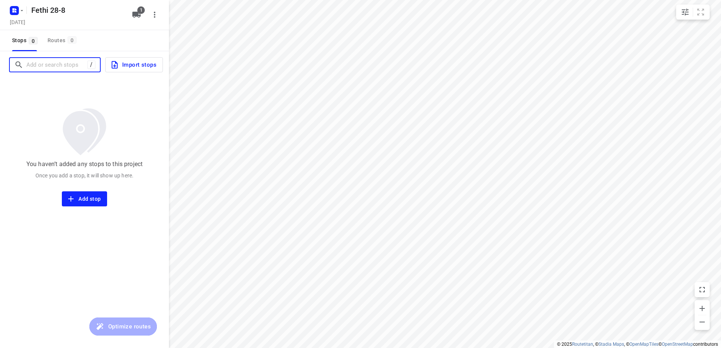
click at [46, 67] on input "Add or search stops" at bounding box center [56, 65] width 61 height 12
paste input "T.B. Huurmanlaan"
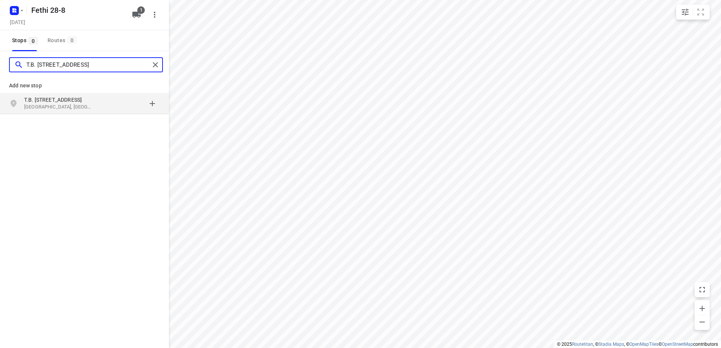
type input "T.B. [STREET_ADDRESS]"
click at [54, 104] on p "[GEOGRAPHIC_DATA], [GEOGRAPHIC_DATA]" at bounding box center [58, 107] width 69 height 7
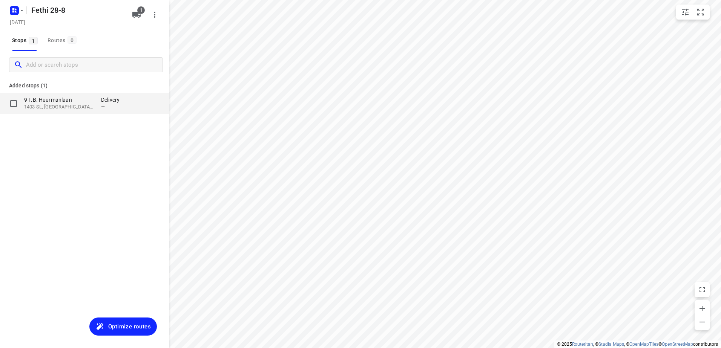
click at [51, 103] on p "9 T.B. Huurmanlaan" at bounding box center [58, 100] width 69 height 8
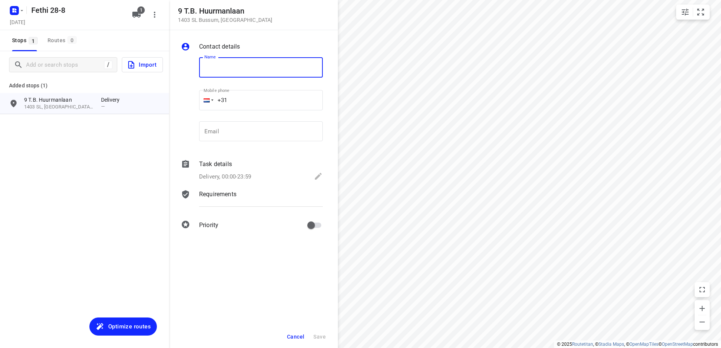
click at [236, 71] on input "text" at bounding box center [261, 67] width 124 height 20
paste input "Vers markt Bussum"
type input "Vers markt Bussum"
click at [274, 104] on input "+31" at bounding box center [261, 100] width 124 height 20
paste input "0636298604"
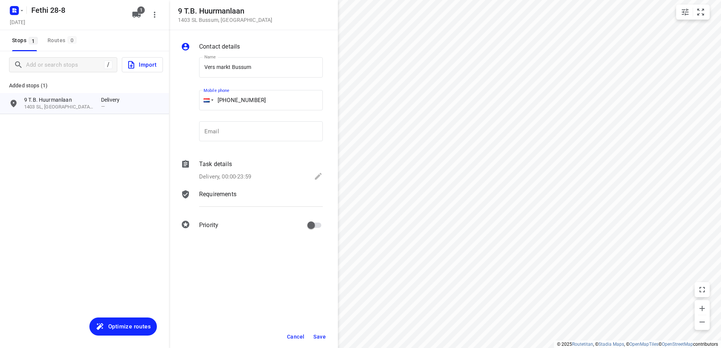
click at [233, 99] on input "[PHONE_NUMBER]" at bounding box center [261, 100] width 124 height 20
type input "[PHONE_NUMBER]"
click at [315, 179] on icon at bounding box center [318, 176] width 7 height 7
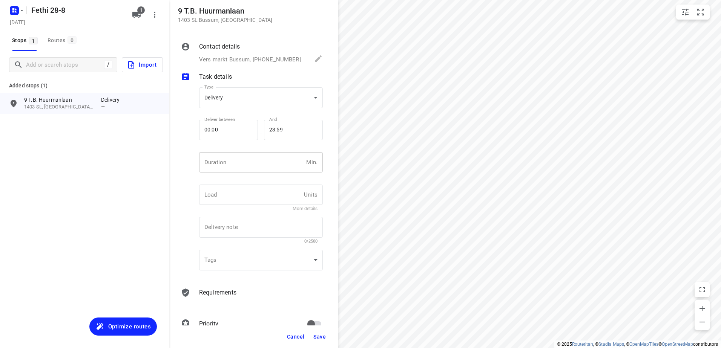
click at [257, 161] on input "number" at bounding box center [251, 162] width 104 height 20
type input "10"
click at [320, 337] on span "Save" at bounding box center [319, 337] width 12 height 6
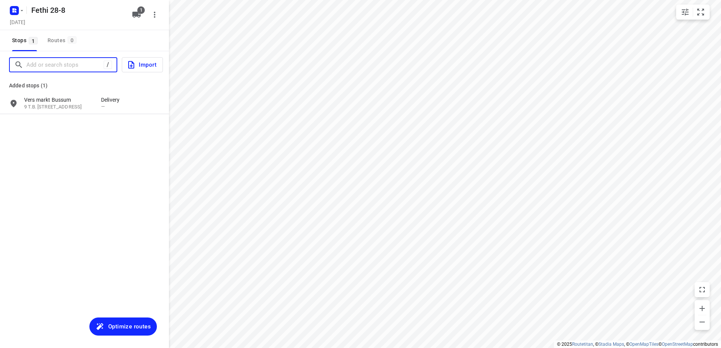
click at [58, 67] on input "Add or search stops" at bounding box center [64, 65] width 77 height 12
paste input "Factorijweg"
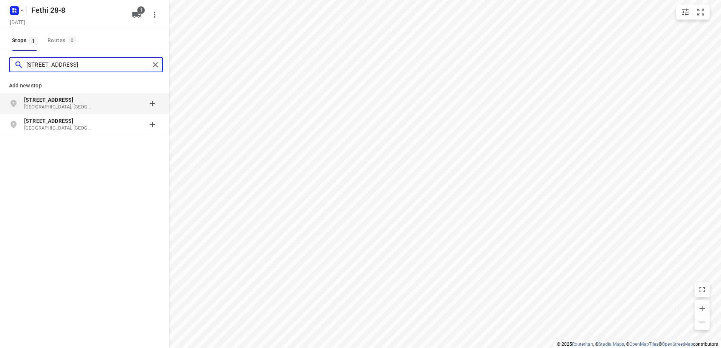
type input "[STREET_ADDRESS]"
click at [57, 104] on p "[GEOGRAPHIC_DATA], [GEOGRAPHIC_DATA]" at bounding box center [58, 107] width 69 height 7
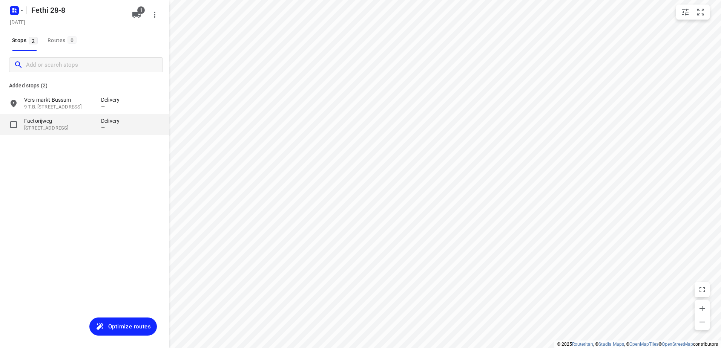
click at [48, 124] on p "Factorijweg" at bounding box center [58, 121] width 69 height 8
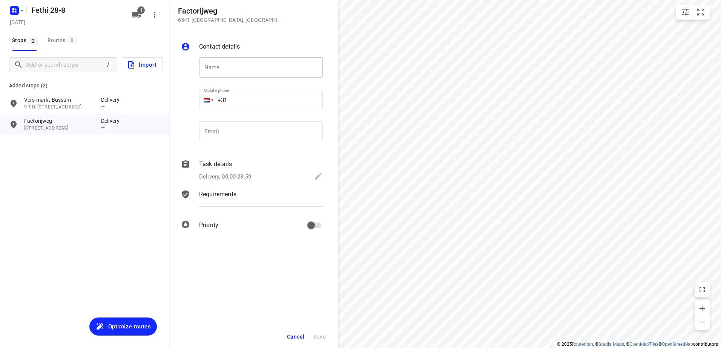
click at [235, 66] on input "text" at bounding box center [261, 67] width 124 height 20
paste input "Two star"
type input "Two star"
click at [265, 103] on input "+31" at bounding box center [261, 100] width 124 height 20
paste input "0642494242"
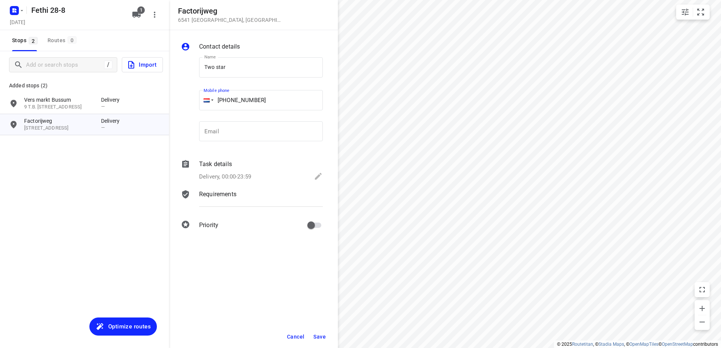
click at [231, 100] on input "[PHONE_NUMBER]" at bounding box center [261, 100] width 124 height 20
type input "[PHONE_NUMBER]"
click at [314, 179] on icon at bounding box center [318, 176] width 9 height 9
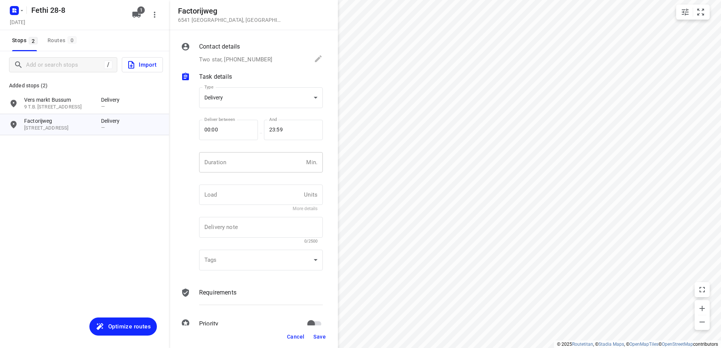
click at [256, 162] on input "number" at bounding box center [251, 162] width 104 height 20
type input "10"
click at [322, 333] on button "Save" at bounding box center [319, 337] width 18 height 14
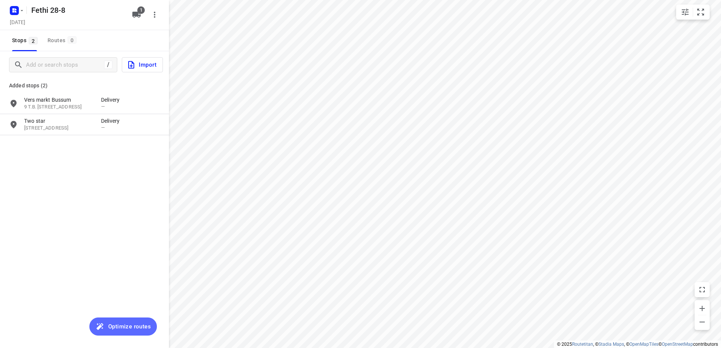
click at [127, 326] on span "Optimize routes" at bounding box center [129, 327] width 43 height 10
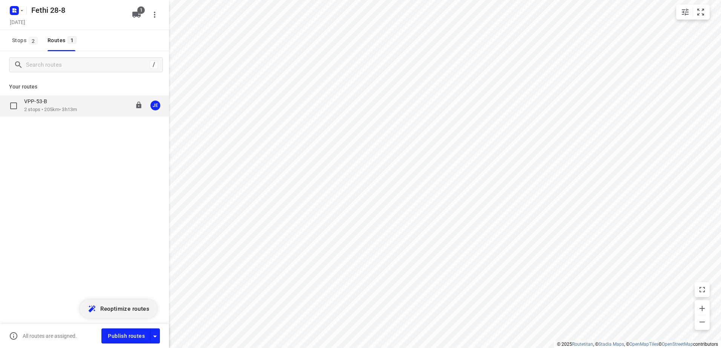
click at [54, 108] on p "2 stops • 205km • 3h13m" at bounding box center [50, 109] width 53 height 7
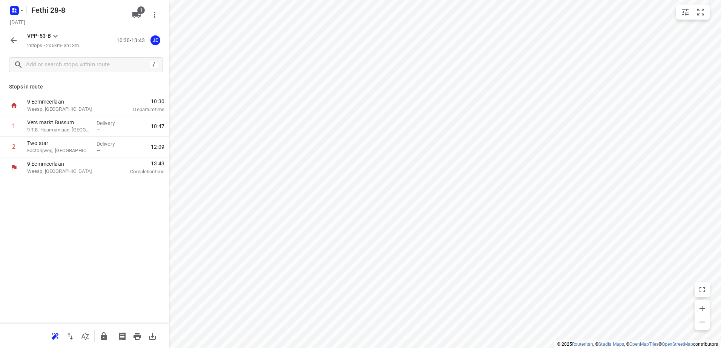
click at [156, 40] on div "JE" at bounding box center [155, 40] width 10 height 10
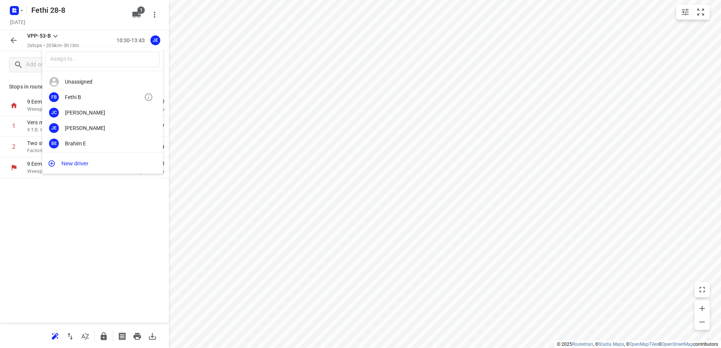
click at [89, 97] on div "Fethi B" at bounding box center [104, 97] width 79 height 6
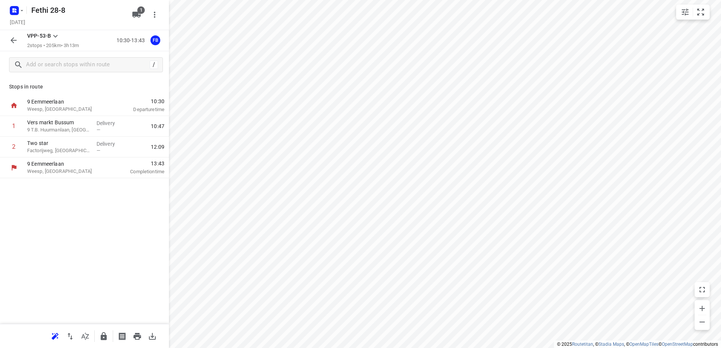
click at [14, 40] on icon "button" at bounding box center [13, 40] width 9 height 9
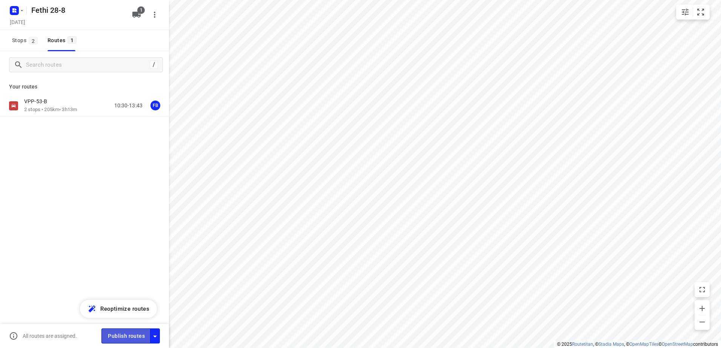
click at [127, 336] on span "Publish routes" at bounding box center [126, 336] width 37 height 9
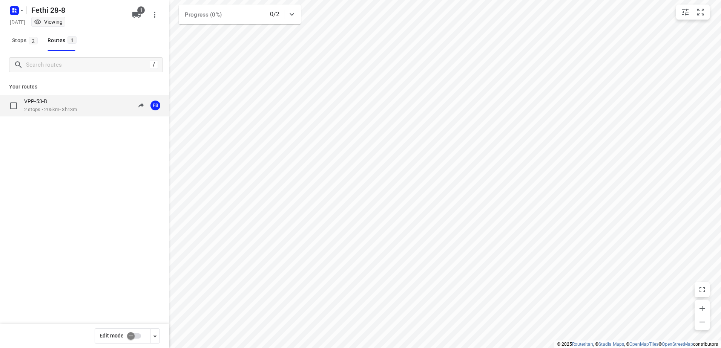
click at [46, 102] on p "VPP-53-B" at bounding box center [38, 101] width 28 height 7
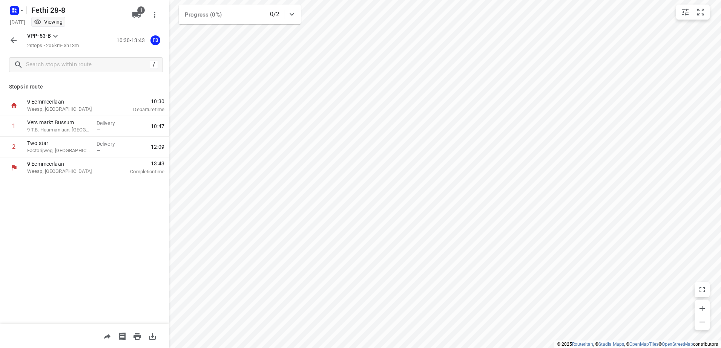
click at [12, 38] on icon "button" at bounding box center [13, 40] width 9 height 9
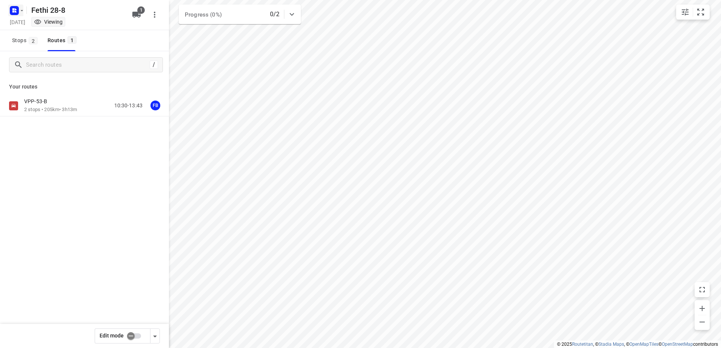
click at [20, 11] on icon "button" at bounding box center [22, 11] width 6 height 6
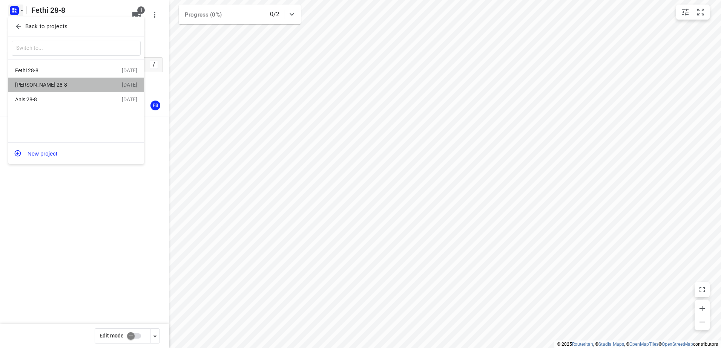
click at [26, 85] on div "[PERSON_NAME] 28-8" at bounding box center [58, 85] width 87 height 6
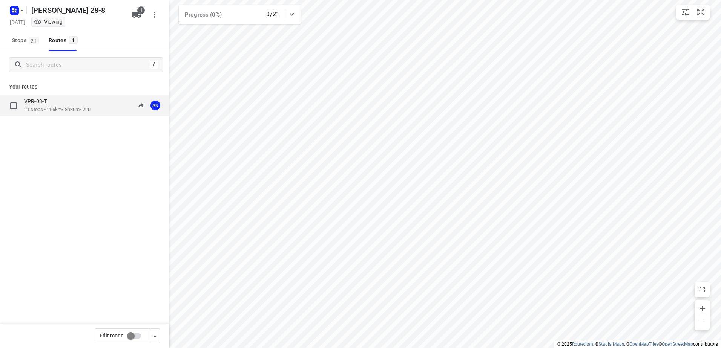
click at [51, 107] on p "21 stops • 266km • 8h30m • 22u" at bounding box center [57, 109] width 66 height 7
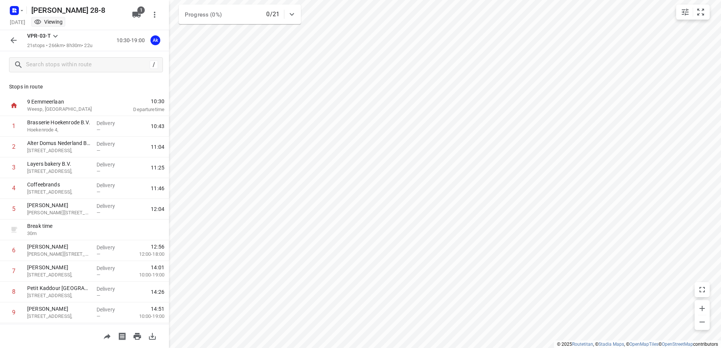
click at [10, 40] on icon "button" at bounding box center [13, 40] width 9 height 9
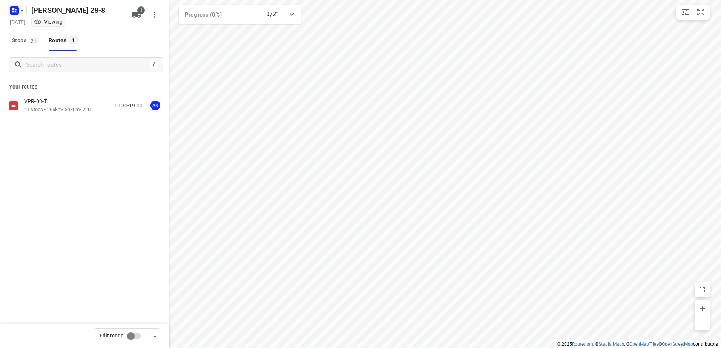
click at [21, 12] on icon "button" at bounding box center [22, 11] width 6 height 6
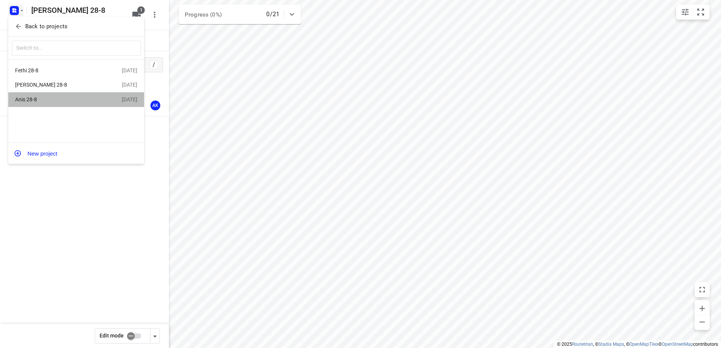
click at [26, 100] on div "Anis 28-8" at bounding box center [58, 99] width 87 height 6
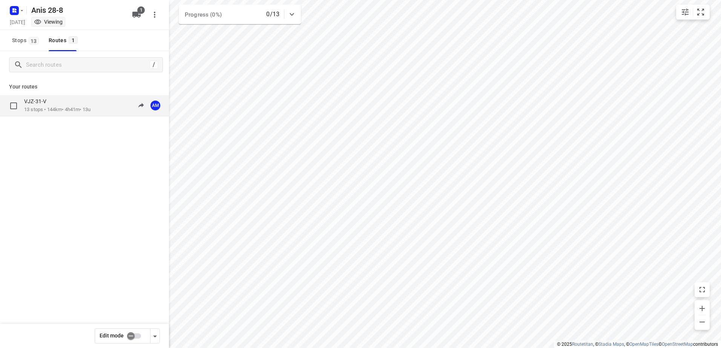
click at [47, 107] on p "13 stops • 144km • 4h41m • 13u" at bounding box center [57, 109] width 66 height 7
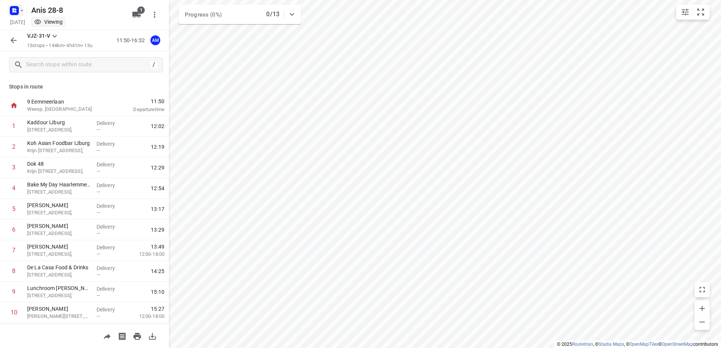
click at [21, 10] on icon "button" at bounding box center [22, 11] width 6 height 6
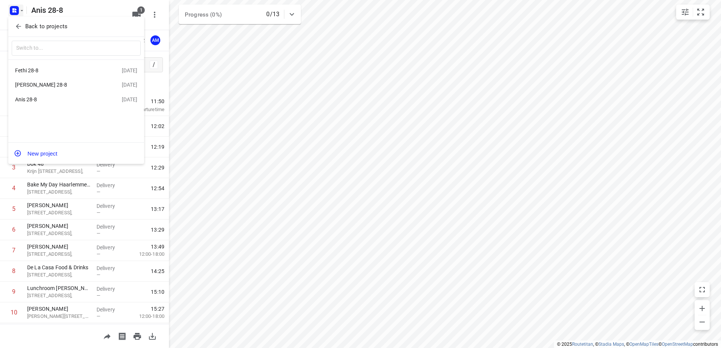
click at [32, 81] on div "[PERSON_NAME] 28-8" at bounding box center [68, 84] width 107 height 9
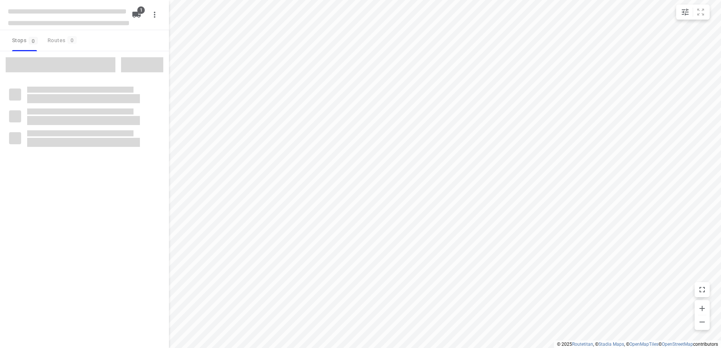
type input "distance"
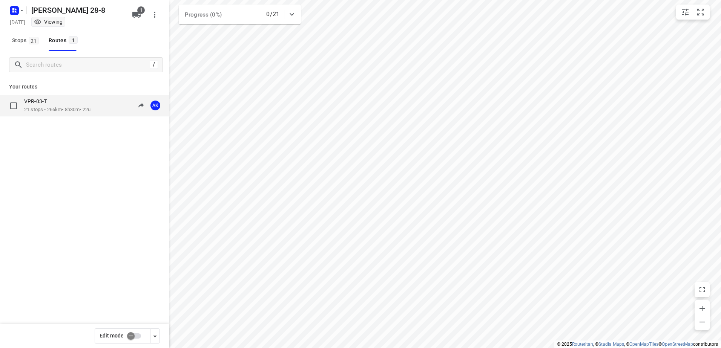
click at [46, 105] on p "VPR-03-T" at bounding box center [37, 101] width 27 height 7
